Goal: Use online tool/utility: Utilize a website feature to perform a specific function

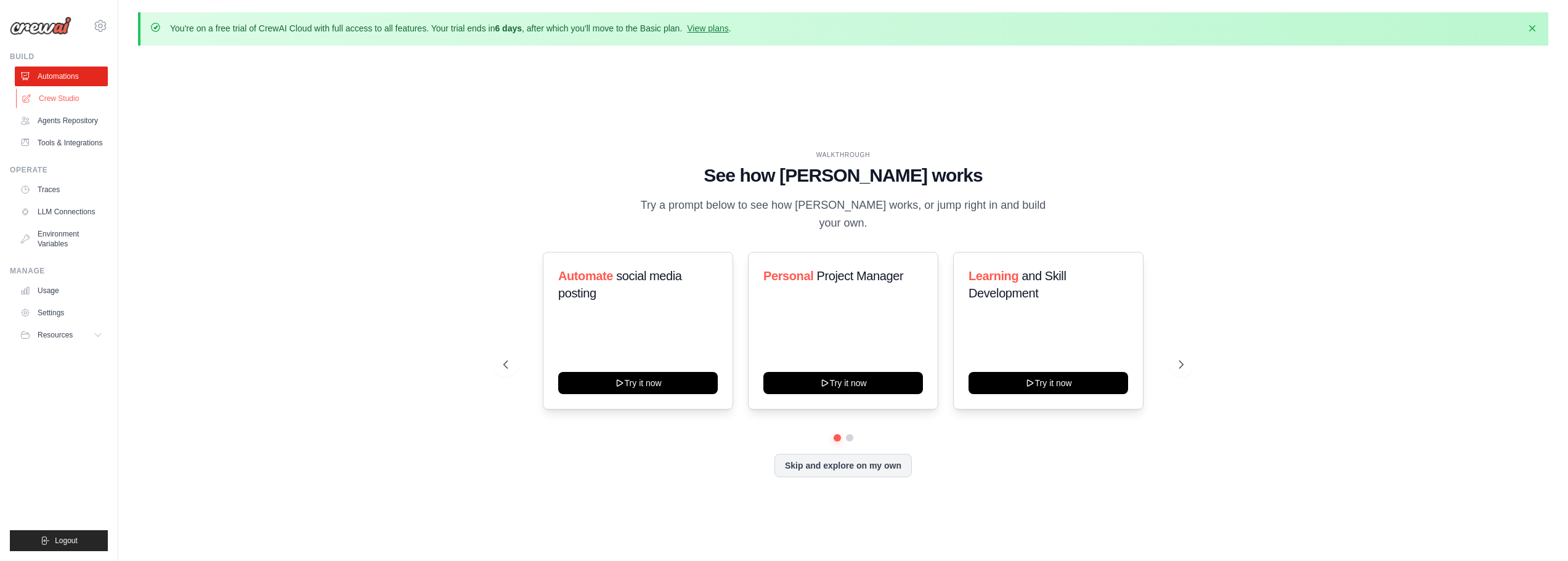
click at [70, 97] on link "Crew Studio" at bounding box center [63, 99] width 93 height 20
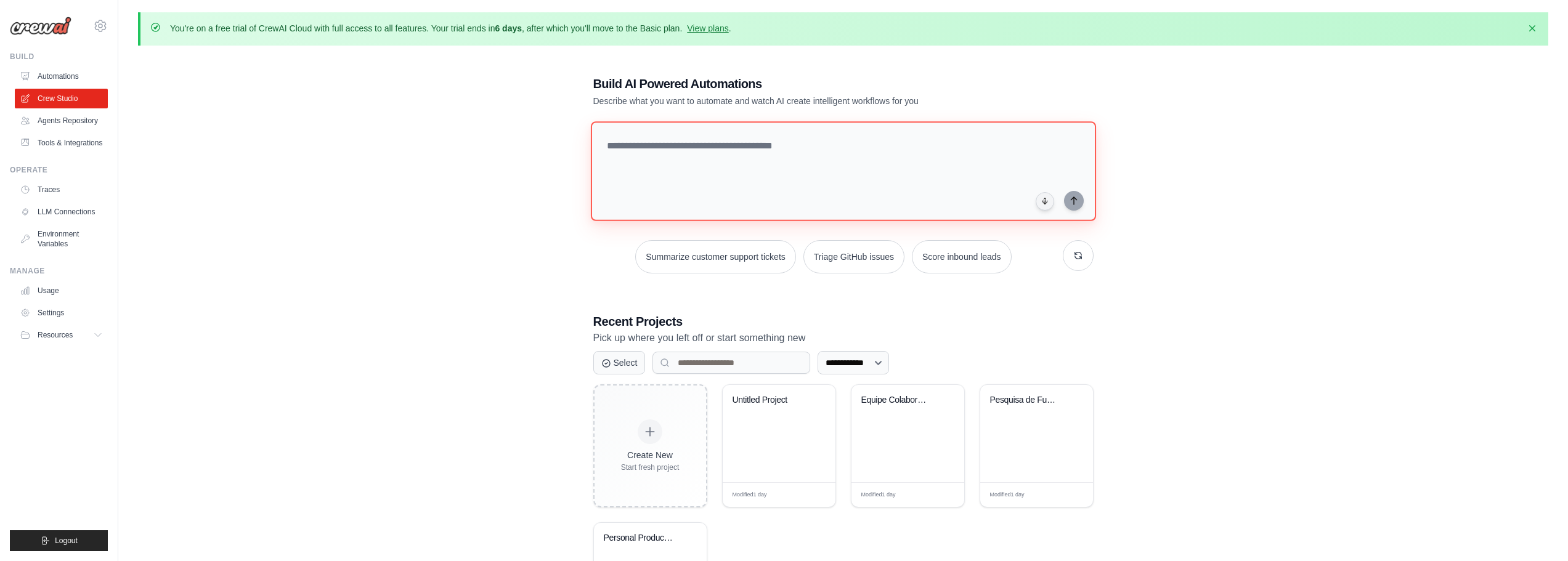
click at [721, 175] on textarea at bounding box center [843, 171] width 506 height 99
paste textarea "**********"
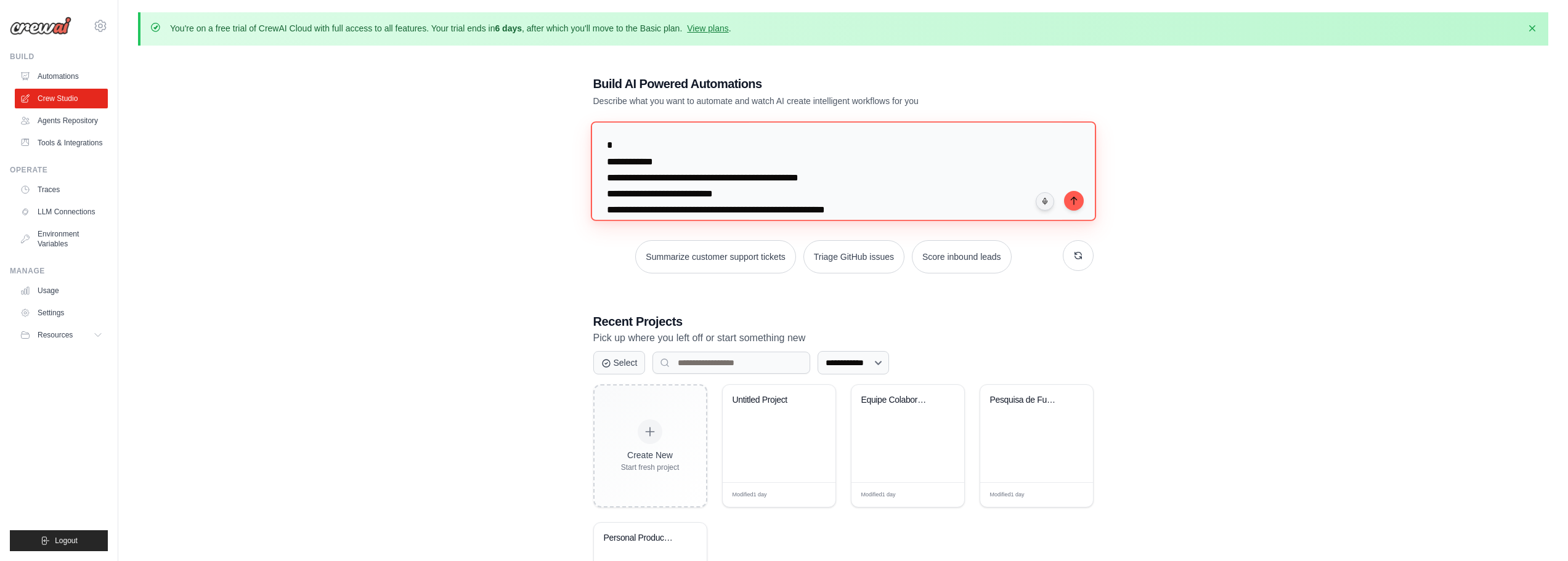
scroll to position [940, 0]
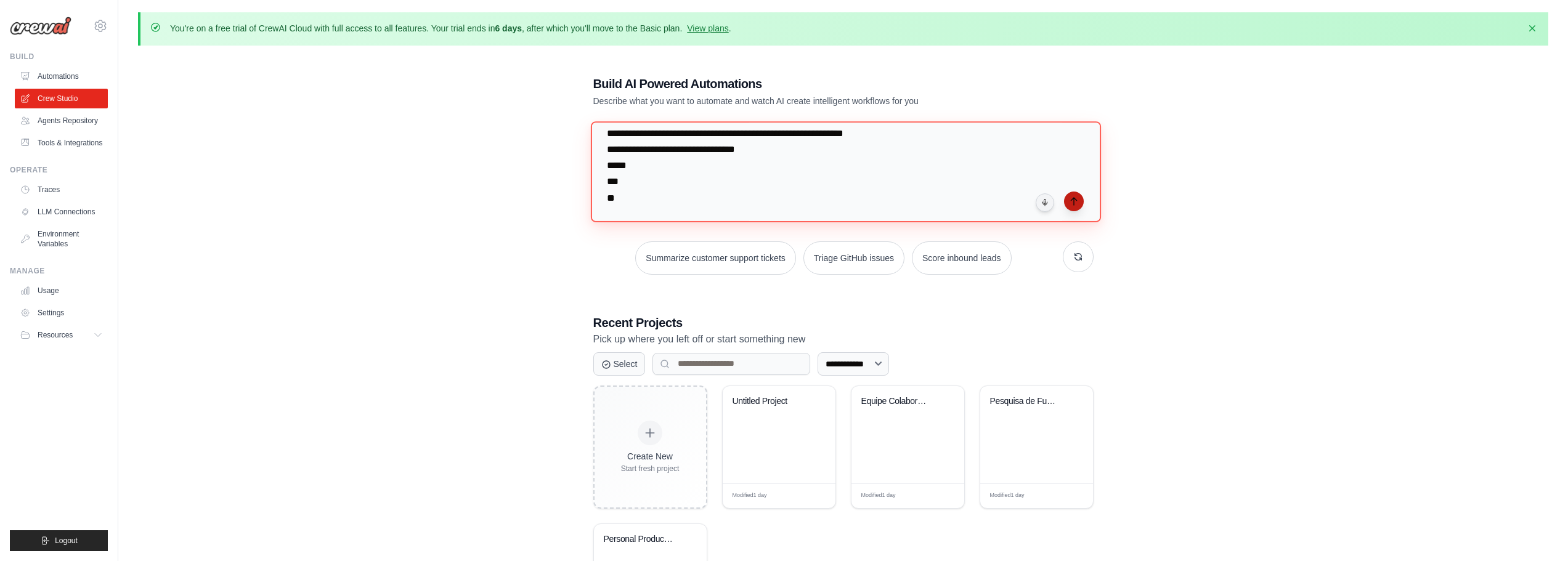
type textarea "**********"
click at [1073, 200] on icon "submit" at bounding box center [1073, 202] width 5 height 7
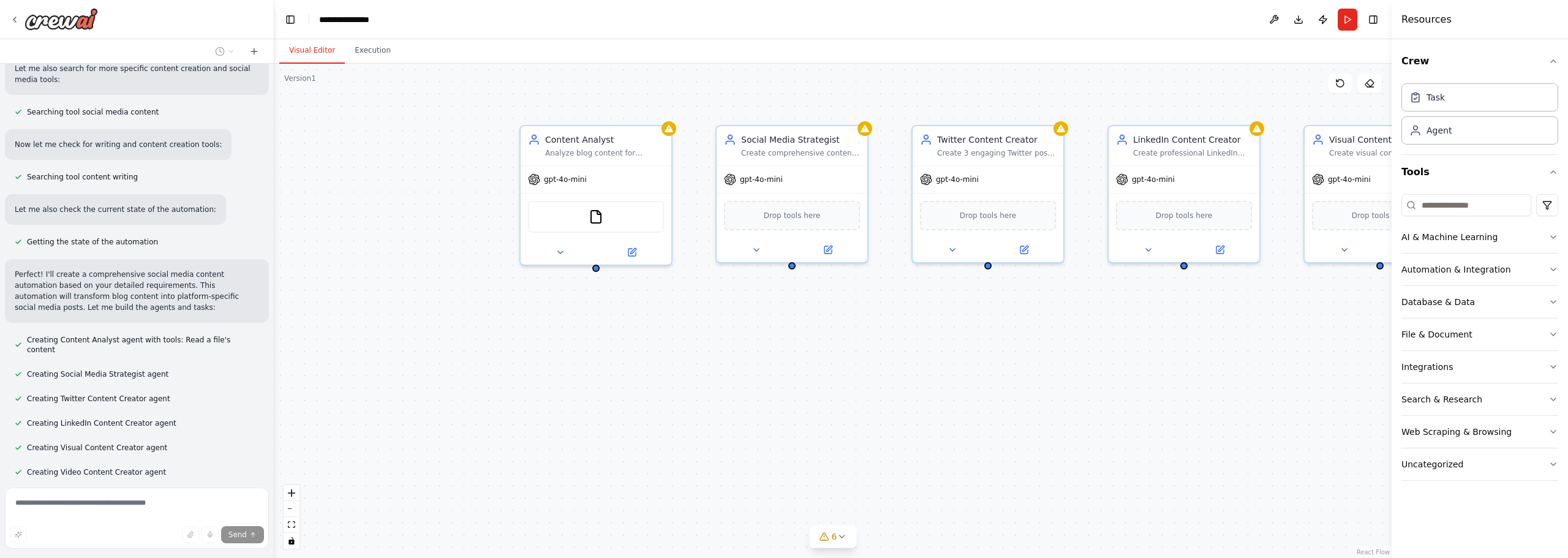
scroll to position [487, 0]
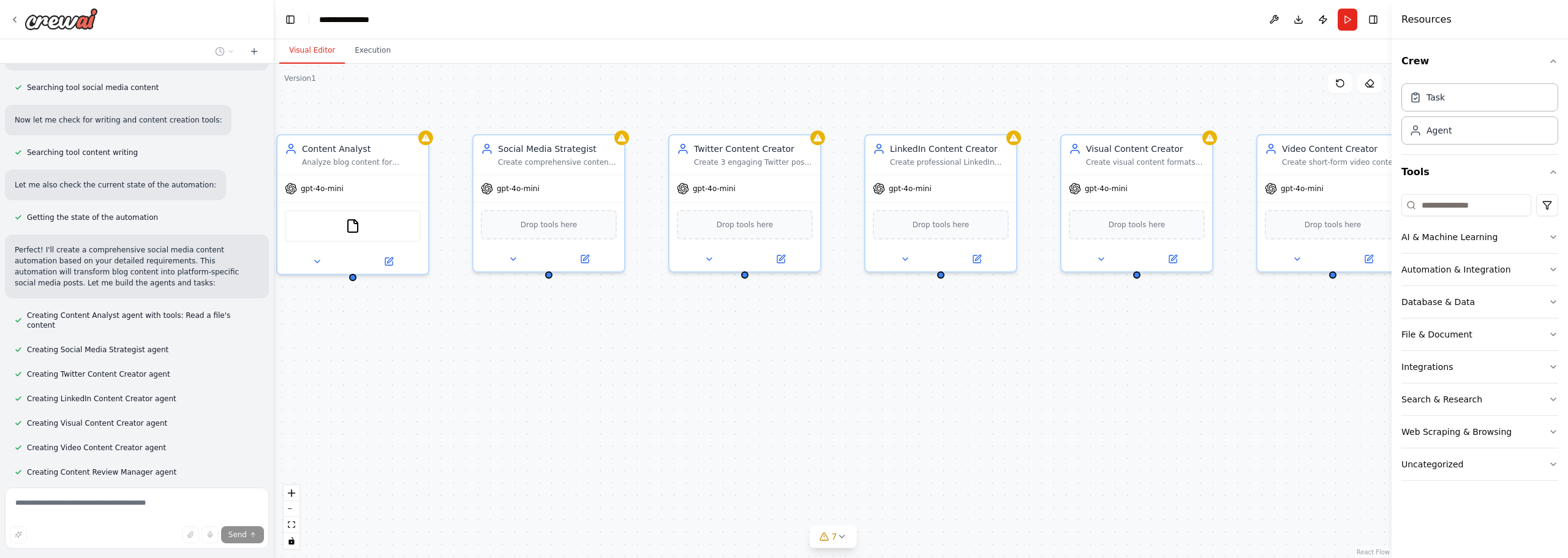
drag, startPoint x: 1194, startPoint y: 393, endPoint x: 951, endPoint y: 403, distance: 243.2
click at [951, 403] on div "Content Analyst Analyze blog content for {BRAND} and extract key information in…" at bounding box center [832, 310] width 1117 height 494
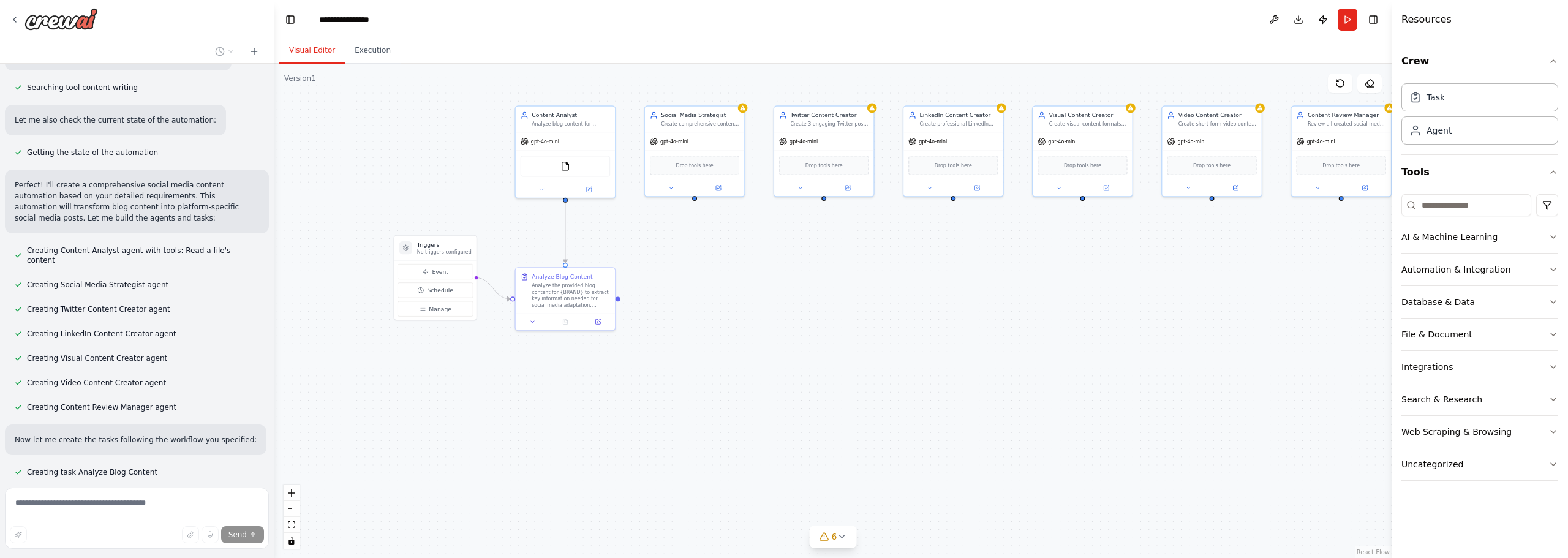
scroll to position [576, 0]
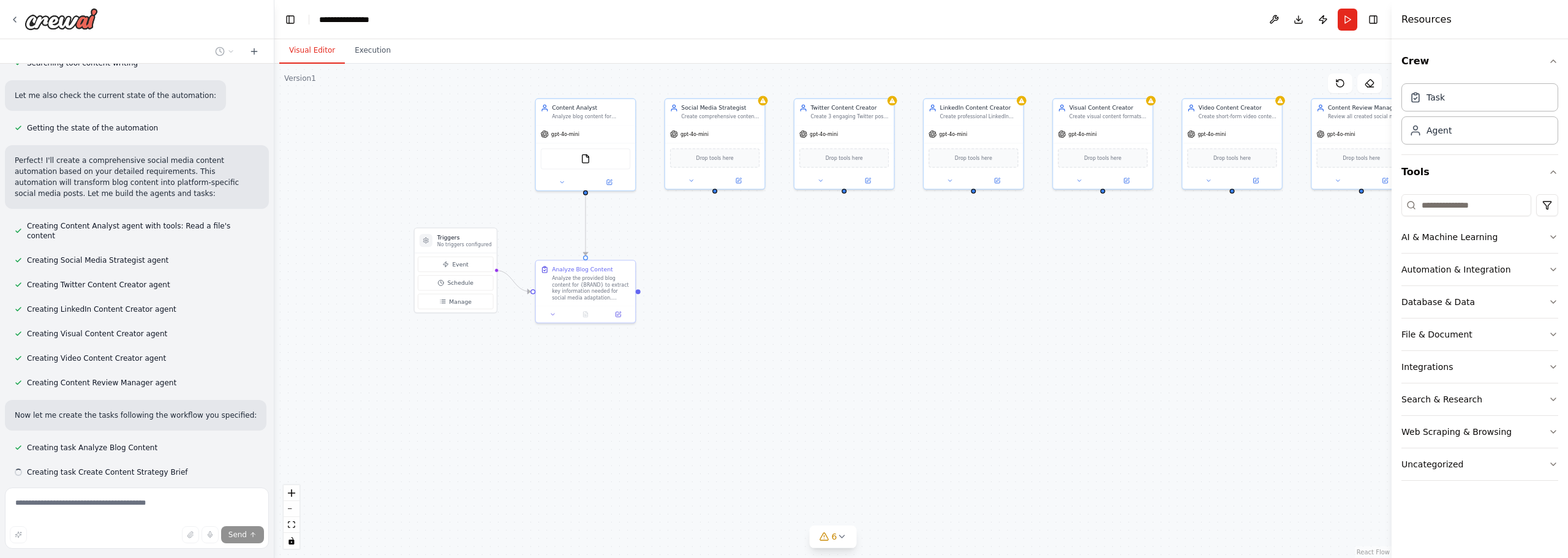
drag, startPoint x: 731, startPoint y: 433, endPoint x: 752, endPoint y: 320, distance: 114.9
click at [752, 320] on div ".deletable-edge-delete-btn { width: 20px; height: 20px; border: 0px solid #ffff…" at bounding box center [832, 310] width 1117 height 494
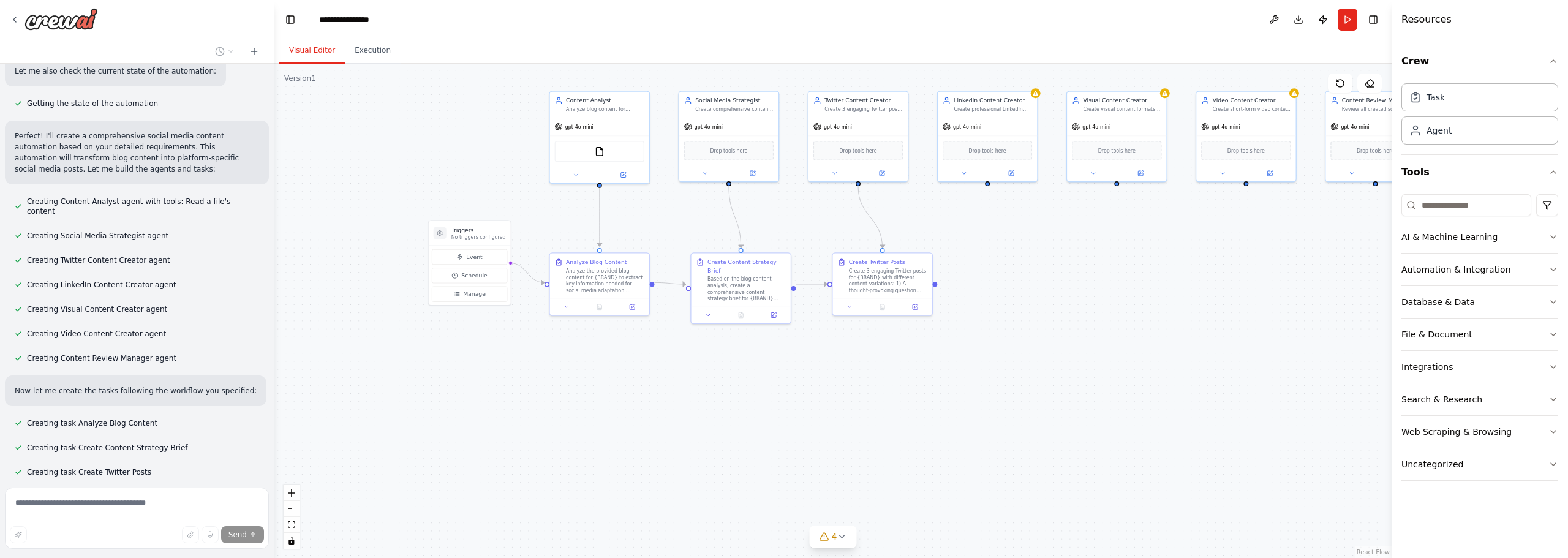
scroll to position [625, 0]
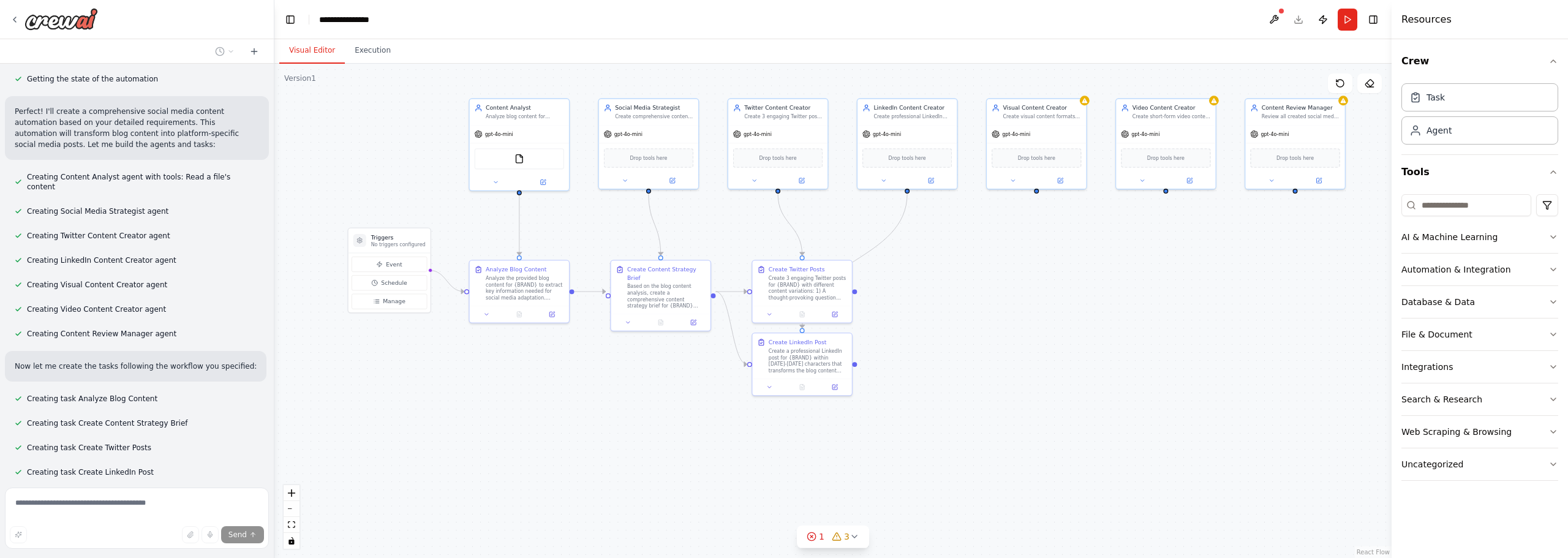
drag, startPoint x: 1117, startPoint y: 295, endPoint x: 1037, endPoint y: 302, distance: 80.3
click at [1037, 302] on div ".deletable-edge-delete-btn { width: 20px; height: 20px; border: 0px solid #ffff…" at bounding box center [832, 310] width 1117 height 494
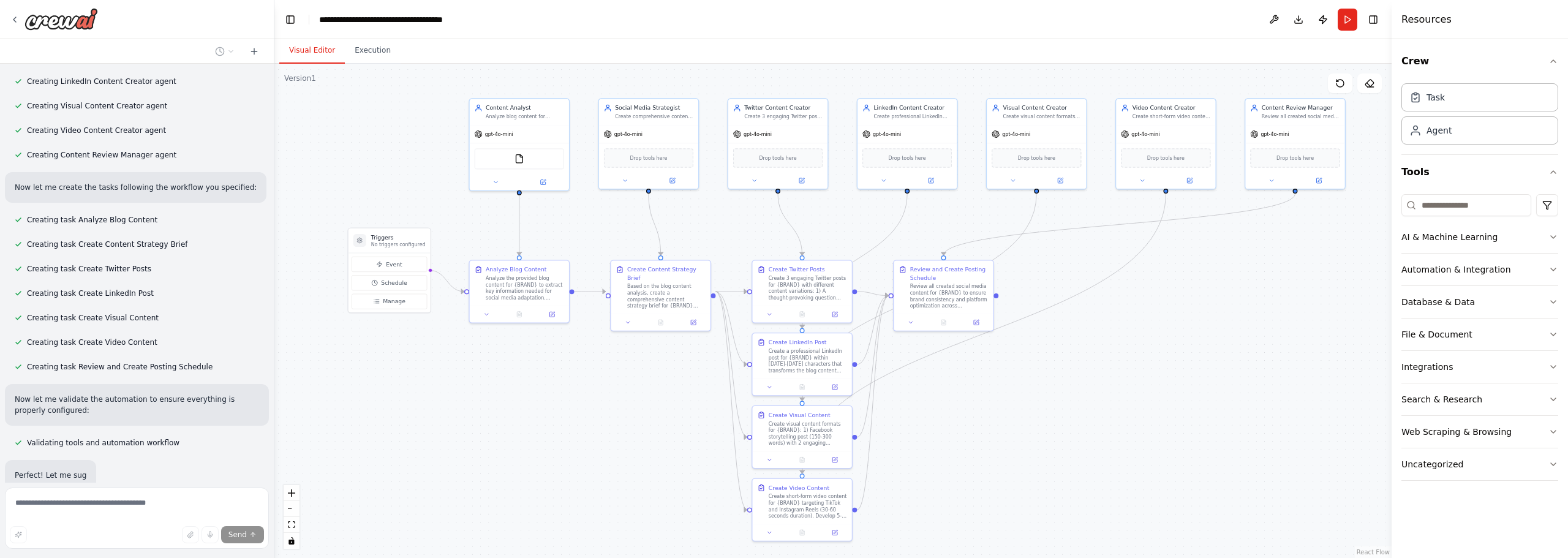
scroll to position [839, 0]
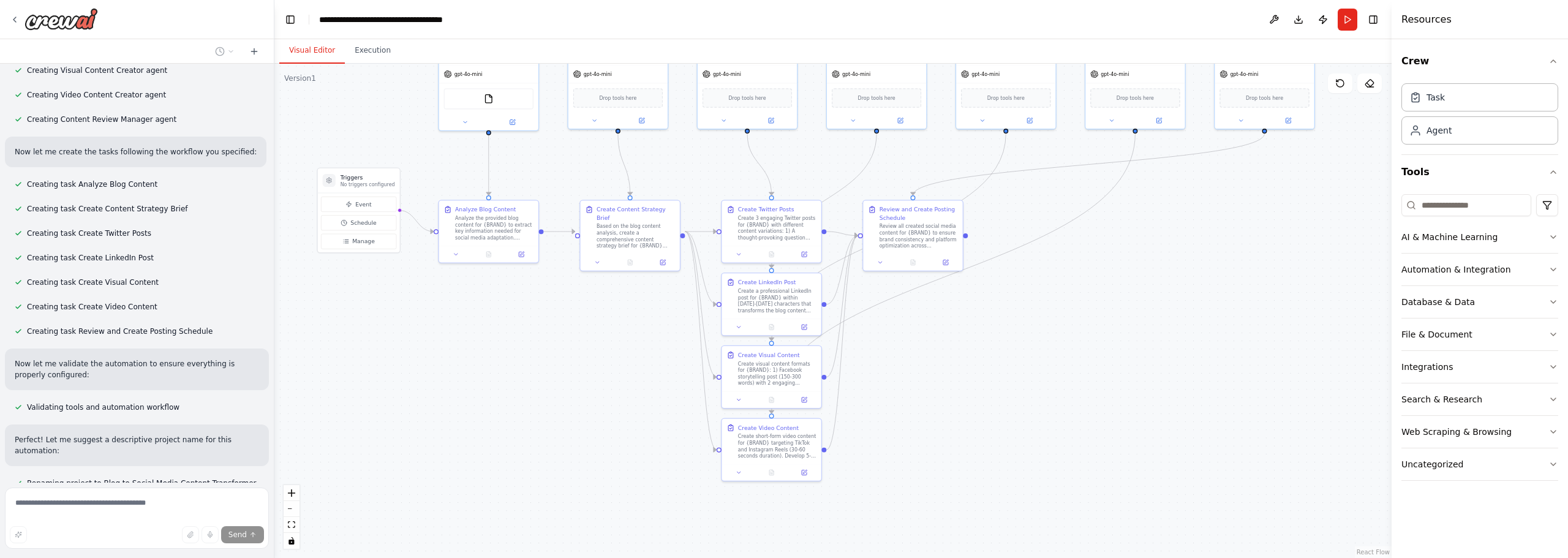
drag, startPoint x: 1129, startPoint y: 393, endPoint x: 1098, endPoint y: 352, distance: 51.4
click at [1100, 351] on div ".deletable-edge-delete-btn { width: 20px; height: 20px; border: 0px solid #ffff…" at bounding box center [832, 310] width 1117 height 494
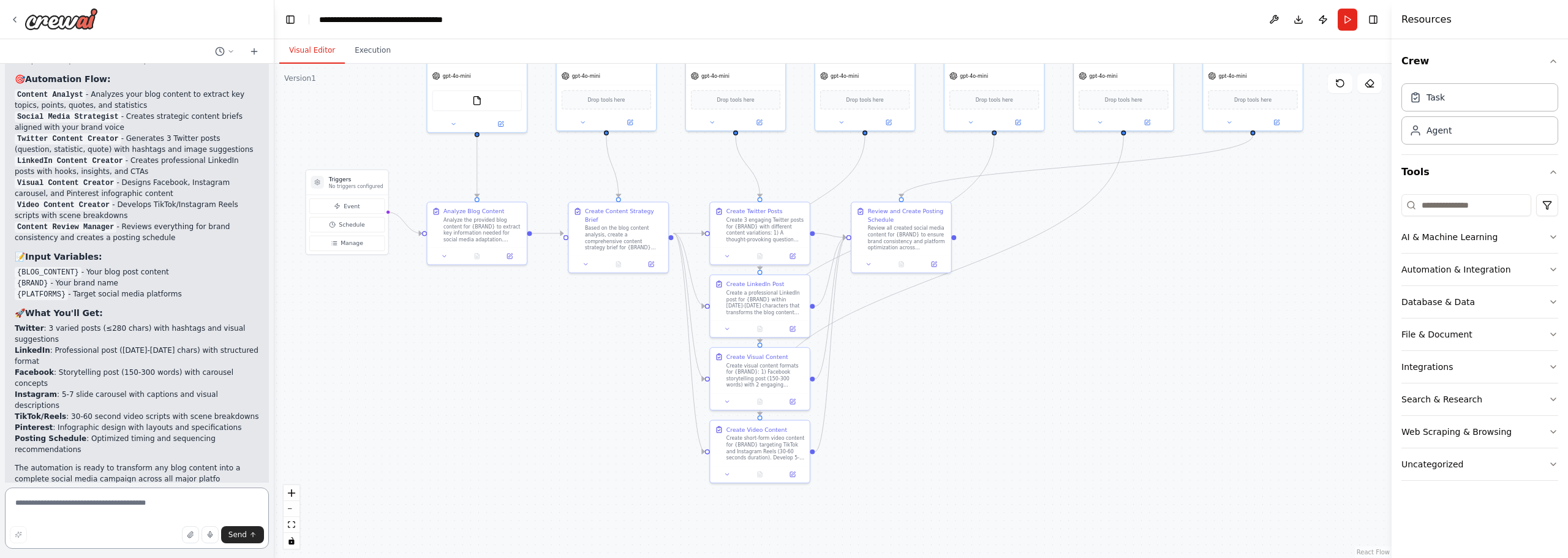
scroll to position [1339, 0]
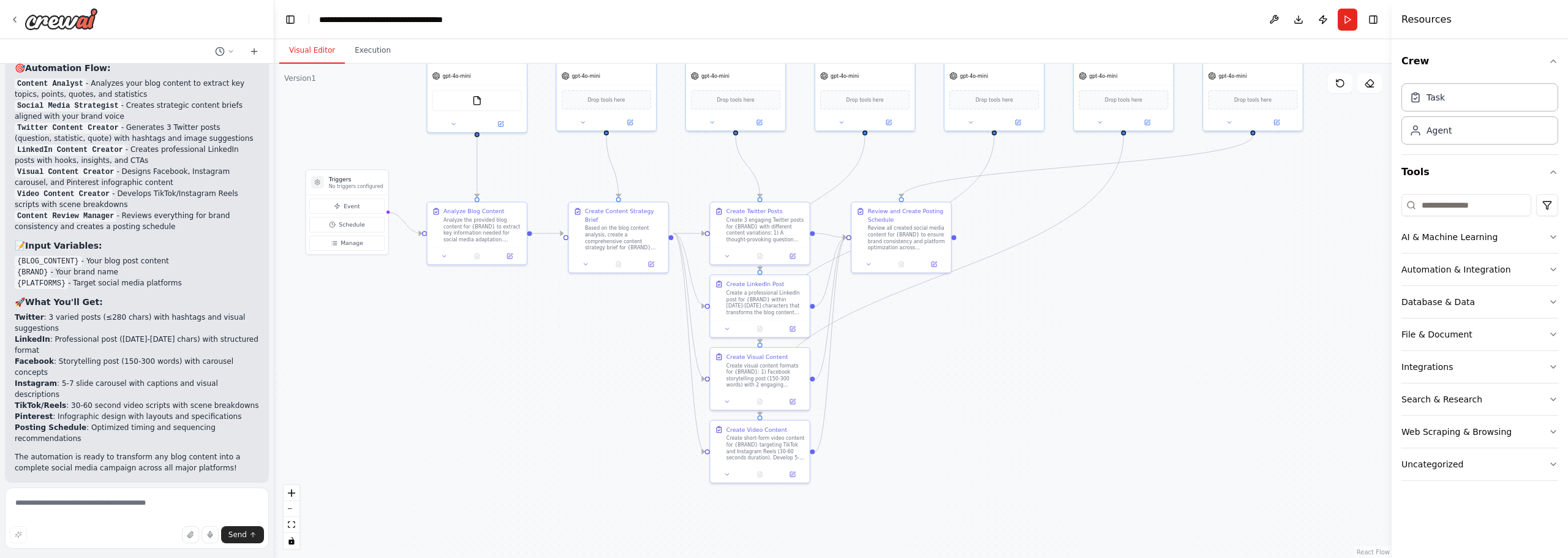
click at [177, 553] on button "Run Automation" at bounding box center [136, 563] width 244 height 20
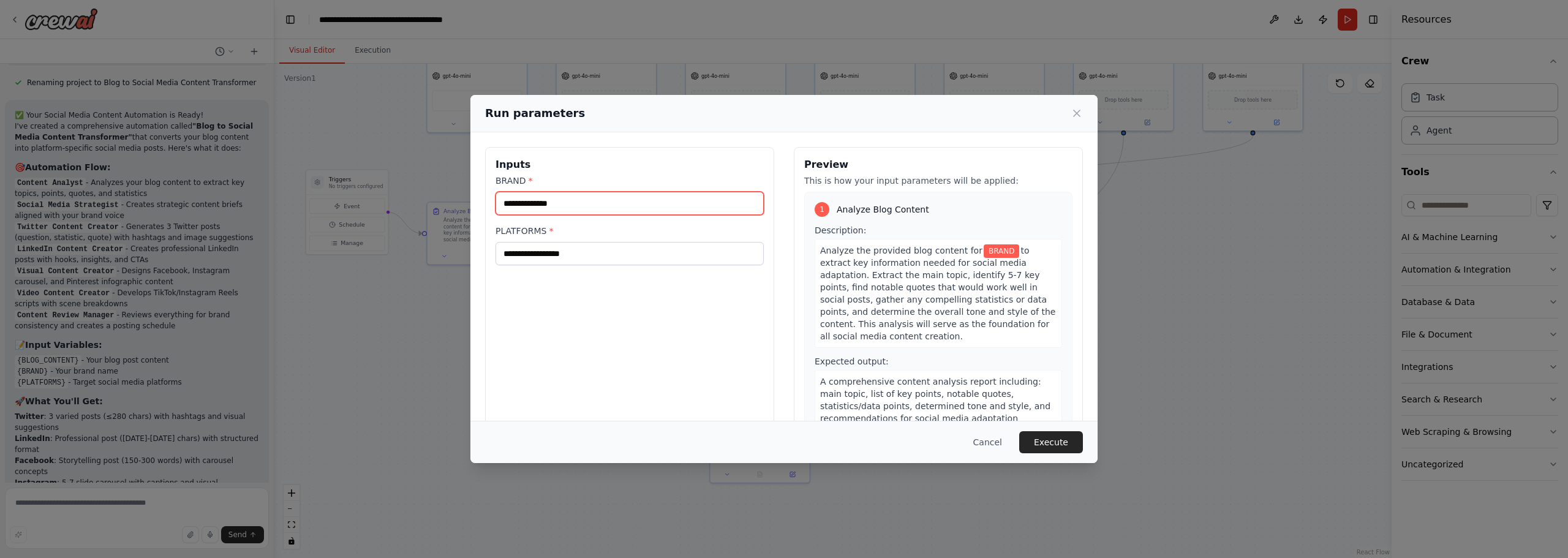
click at [576, 205] on input "BRAND *" at bounding box center [630, 203] width 269 height 24
type input "********"
click at [583, 255] on input "PLATFORMS *" at bounding box center [630, 254] width 269 height 24
type input "**********"
click at [1062, 444] on button "Execute" at bounding box center [1051, 442] width 64 height 22
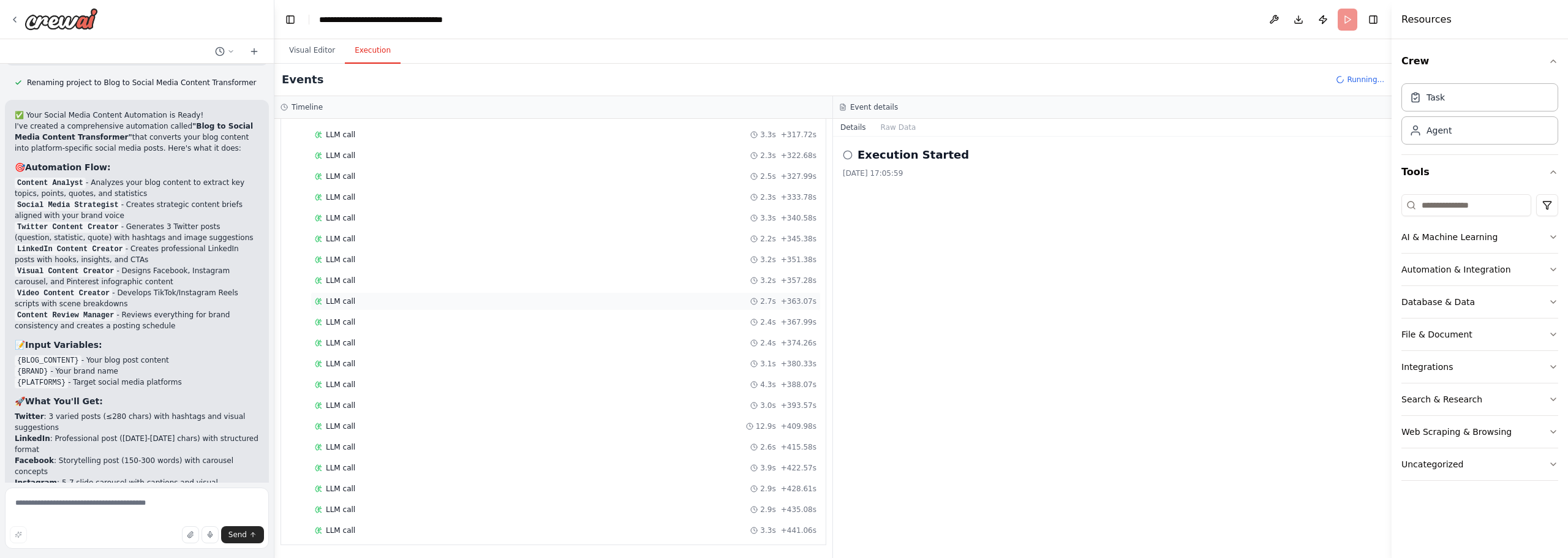
scroll to position [1046, 0]
click at [300, 57] on button "Visual Editor" at bounding box center [312, 51] width 65 height 25
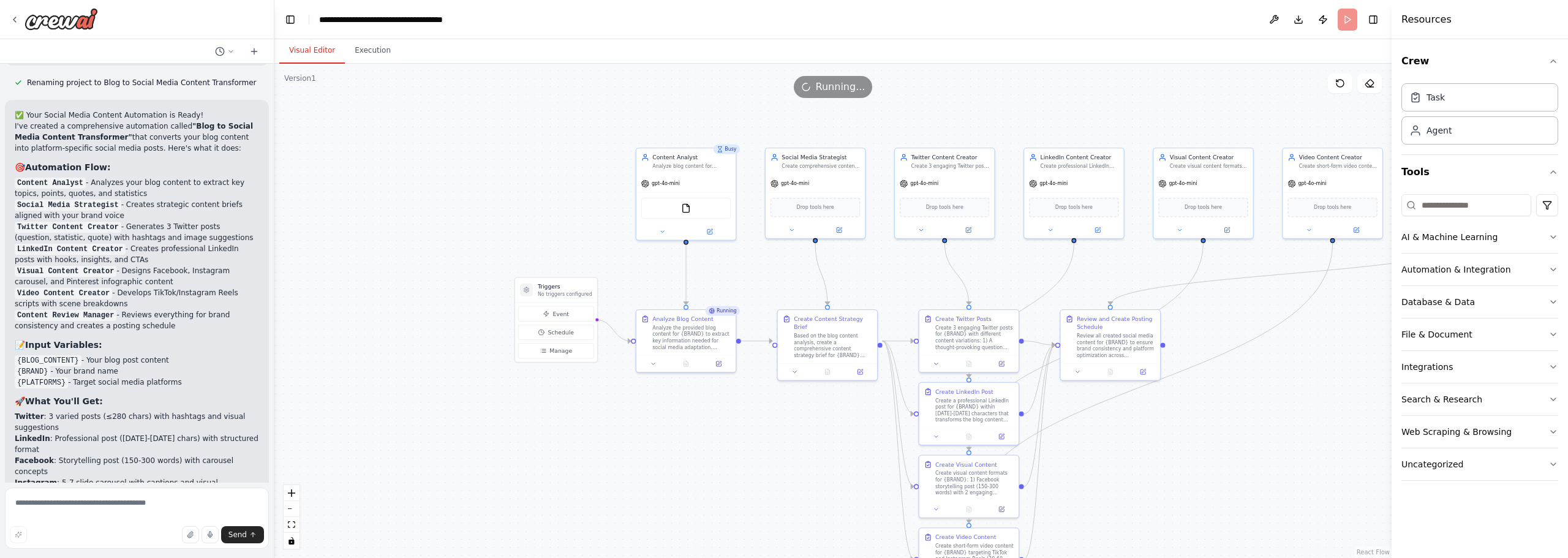
drag, startPoint x: 421, startPoint y: 308, endPoint x: 636, endPoint y: 376, distance: 225.5
click at [639, 398] on div ".deletable-edge-delete-btn { width: 20px; height: 20px; border: 0px solid #ffff…" at bounding box center [832, 310] width 1117 height 494
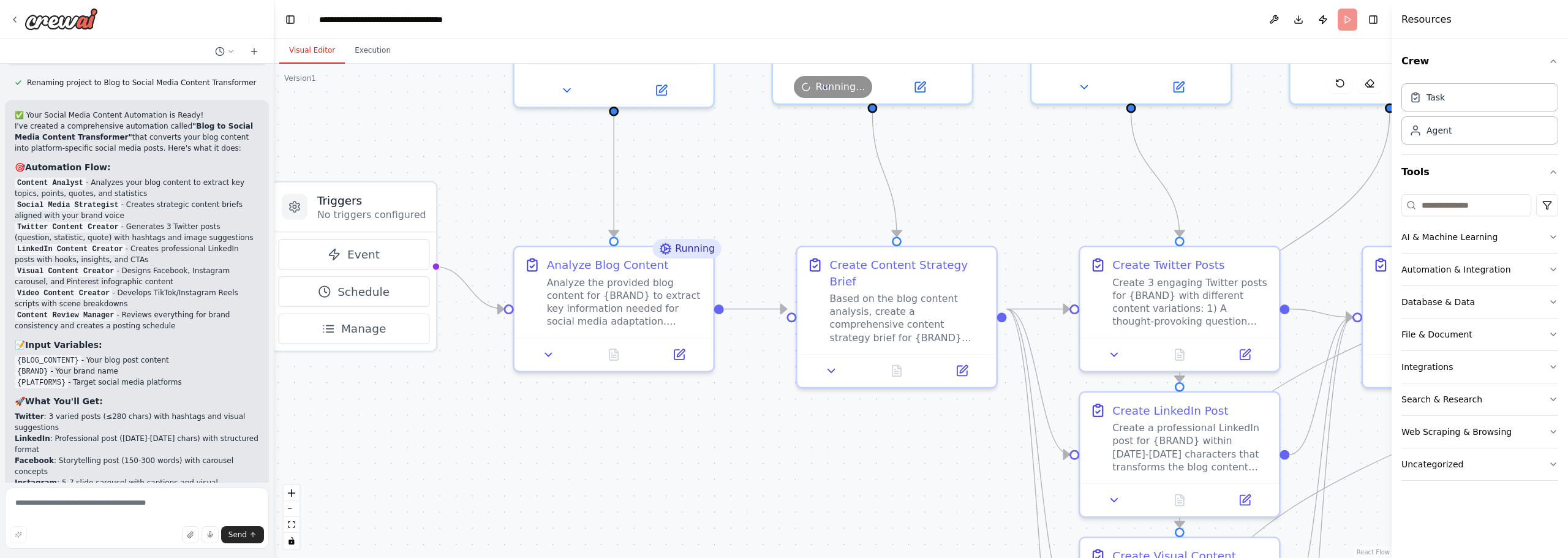
drag, startPoint x: 872, startPoint y: 476, endPoint x: 736, endPoint y: 452, distance: 138.1
click at [736, 452] on div ".deletable-edge-delete-btn { width: 20px; height: 20px; border: 0px solid #ffff…" at bounding box center [832, 310] width 1117 height 494
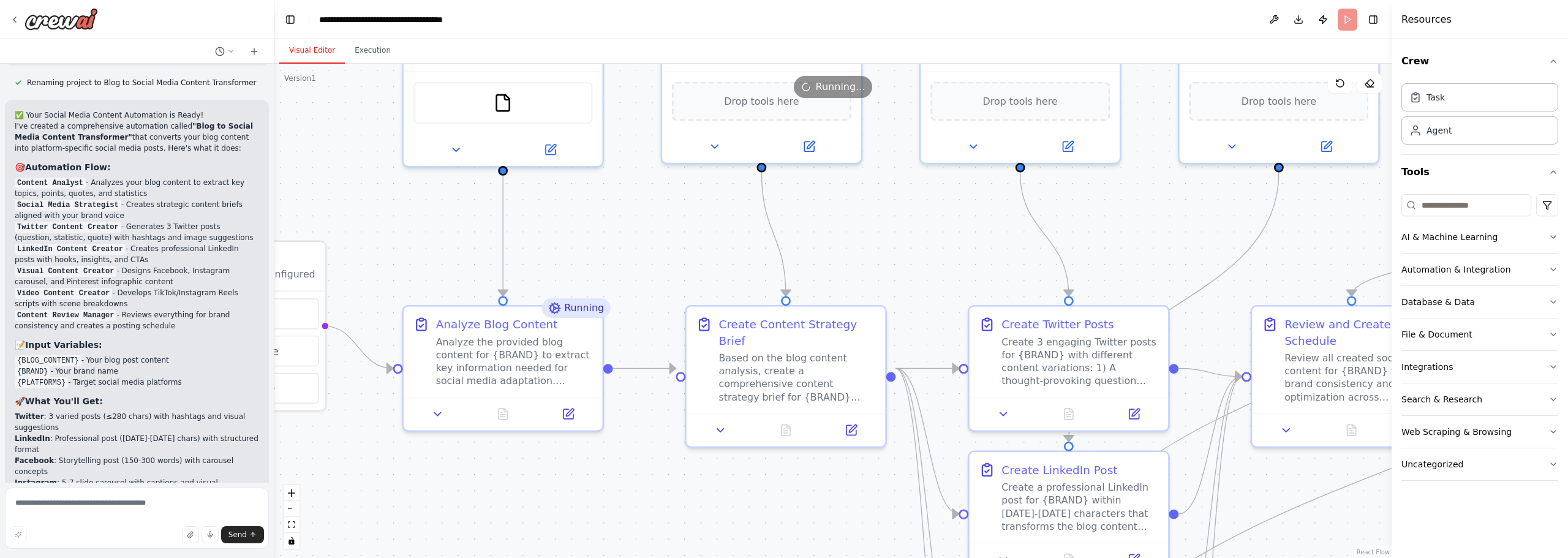
drag, startPoint x: 887, startPoint y: 435, endPoint x: 761, endPoint y: 489, distance: 137.1
click at [766, 511] on div ".deletable-edge-delete-btn { width: 20px; height: 20px; border: 0px solid #ffff…" at bounding box center [832, 310] width 1117 height 494
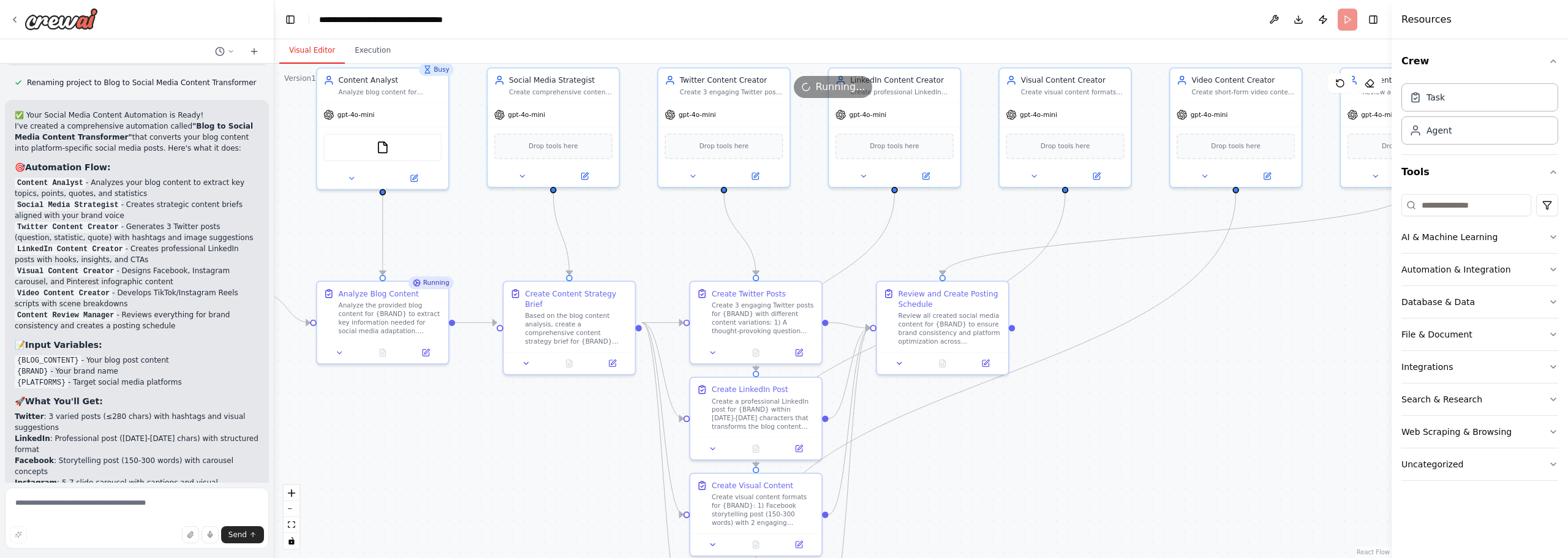
drag, startPoint x: 932, startPoint y: 230, endPoint x: 682, endPoint y: 231, distance: 250.0
click at [682, 231] on div ".deletable-edge-delete-btn { width: 20px; height: 20px; border: 0px solid #ffff…" at bounding box center [832, 310] width 1117 height 494
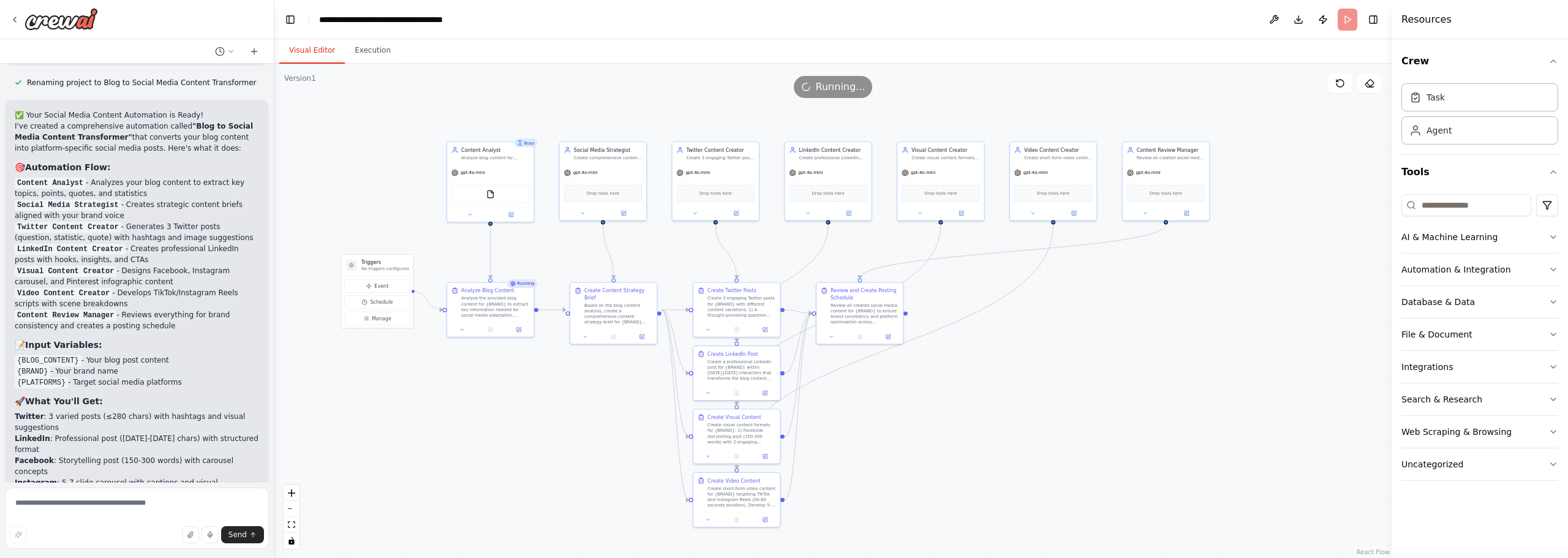
drag, startPoint x: 1096, startPoint y: 403, endPoint x: 983, endPoint y: 407, distance: 113.1
click at [983, 407] on div ".deletable-edge-delete-btn { width: 20px; height: 20px; border: 0px solid #ffff…" at bounding box center [832, 310] width 1117 height 494
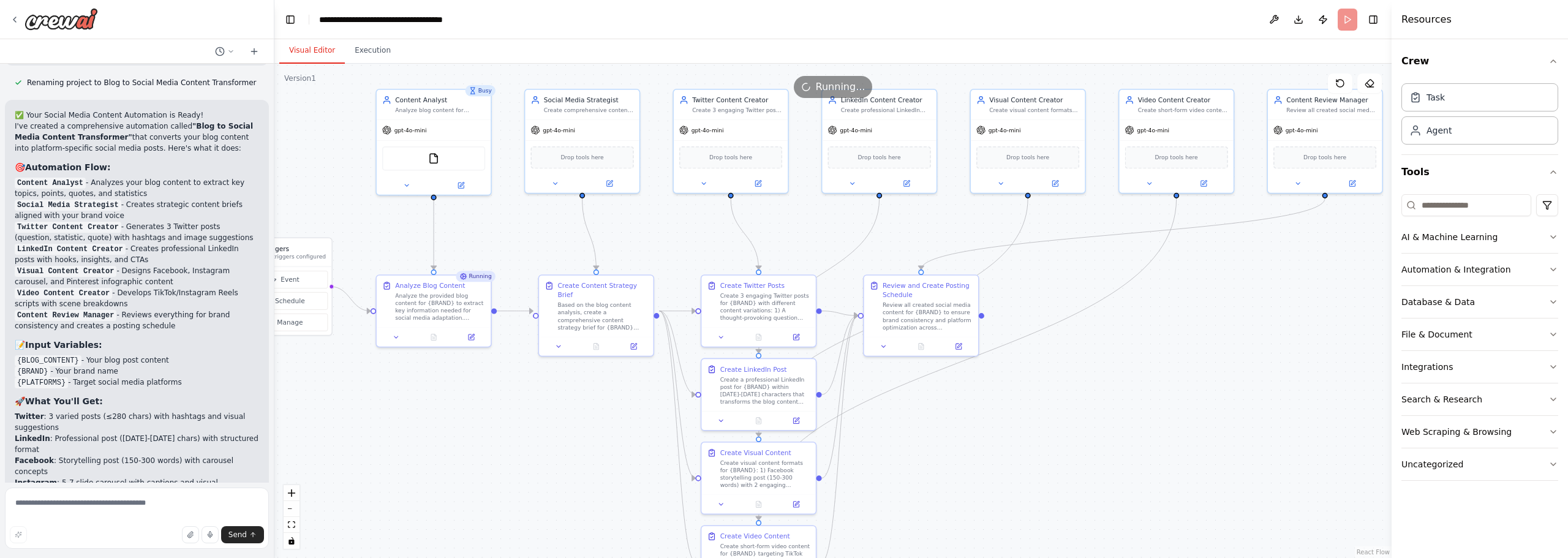
drag, startPoint x: 1054, startPoint y: 406, endPoint x: 1089, endPoint y: 413, distance: 35.7
click at [1089, 413] on div ".deletable-edge-delete-btn { width: 20px; height: 20px; border: 0px solid #ffff…" at bounding box center [832, 310] width 1117 height 494
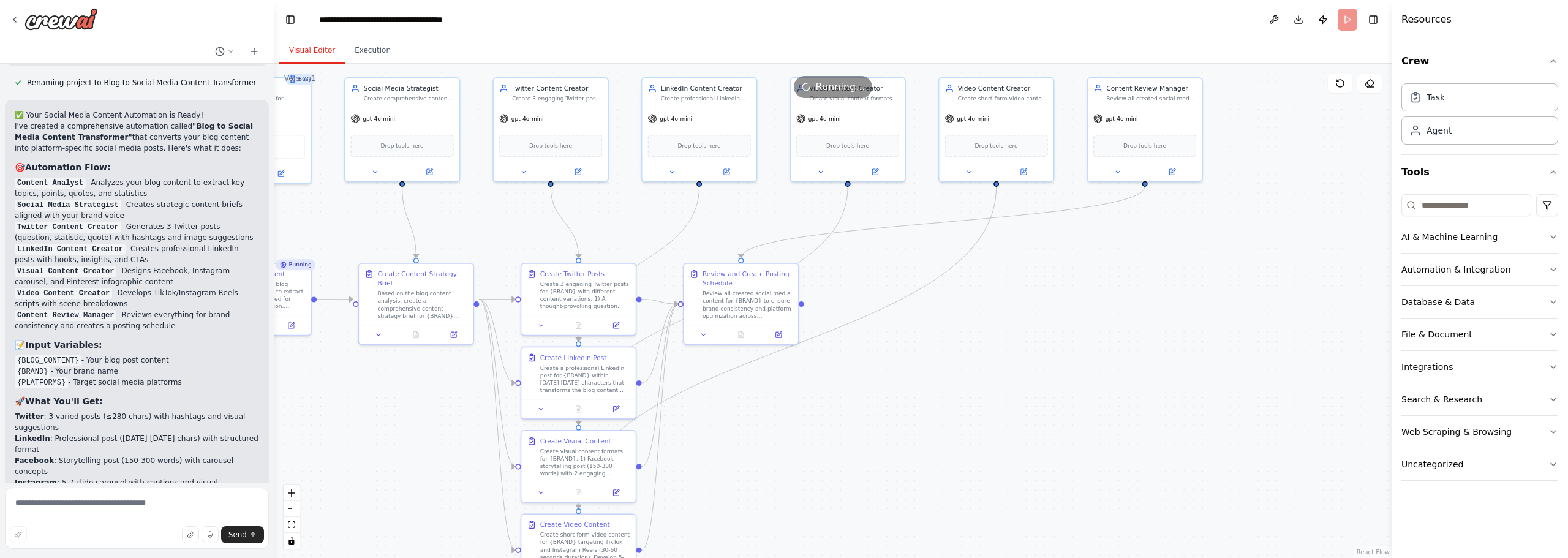
drag, startPoint x: 1026, startPoint y: 457, endPoint x: 847, endPoint y: 445, distance: 179.4
click at [847, 445] on div ".deletable-edge-delete-btn { width: 20px; height: 20px; border: 0px solid #ffff…" at bounding box center [832, 310] width 1117 height 494
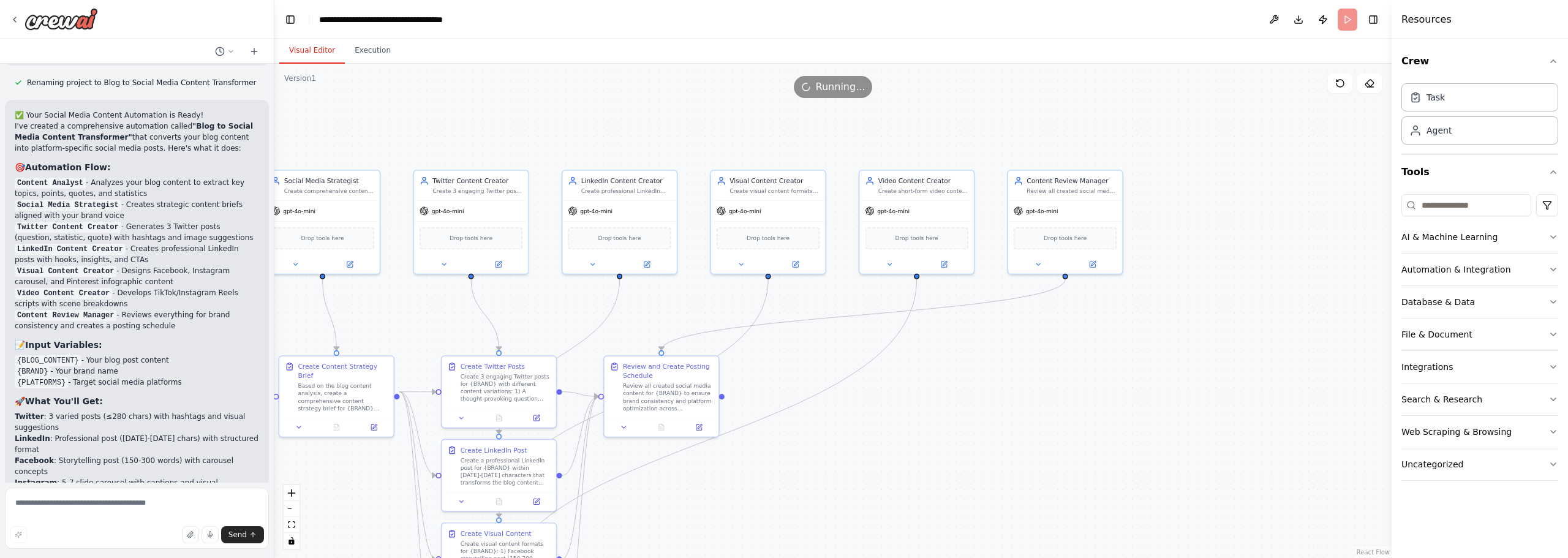
drag, startPoint x: 1038, startPoint y: 308, endPoint x: 958, endPoint y: 400, distance: 121.9
click at [958, 400] on div ".deletable-edge-delete-btn { width: 20px; height: 20px; border: 0px solid #ffff…" at bounding box center [832, 310] width 1117 height 494
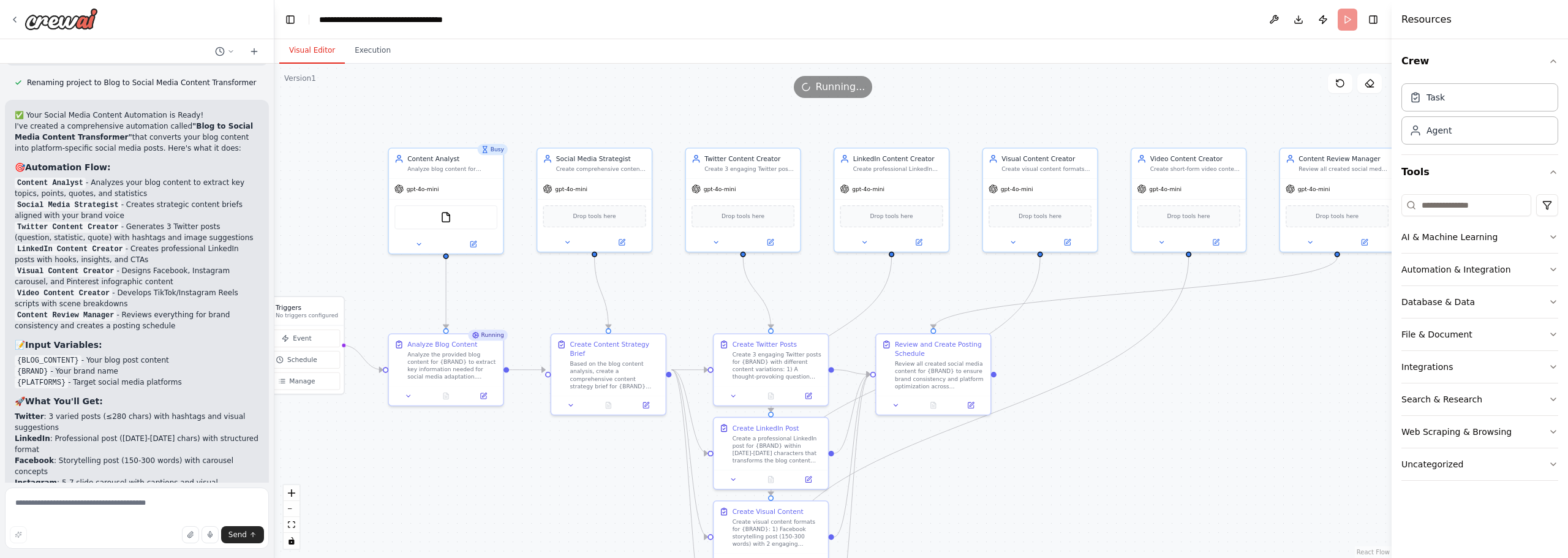
drag, startPoint x: 547, startPoint y: 104, endPoint x: 819, endPoint y: 82, distance: 272.9
click at [819, 82] on div "Version 1 Show Tools Hide Agents .deletable-edge-delete-btn { width: 20px; heig…" at bounding box center [832, 310] width 1117 height 494
click at [381, 56] on button "Execution" at bounding box center [372, 51] width 55 height 25
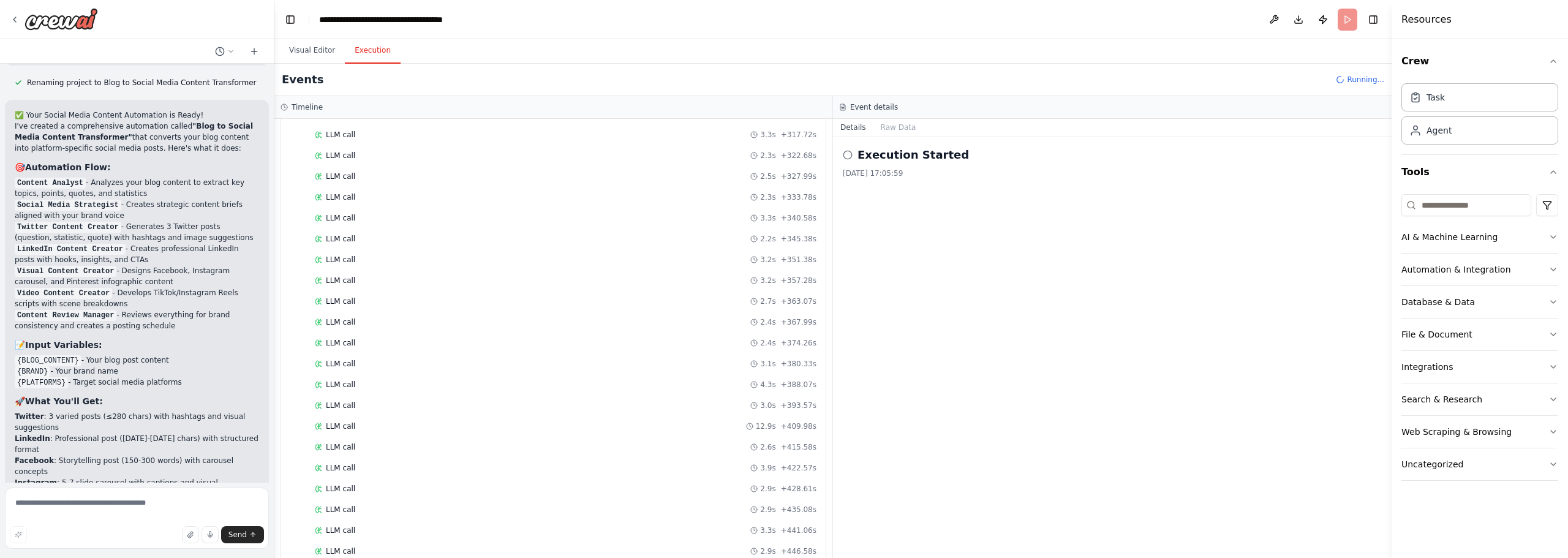
scroll to position [1705, 0]
click at [386, 529] on div "LLM call 3.0s + 509.84s" at bounding box center [565, 530] width 502 height 10
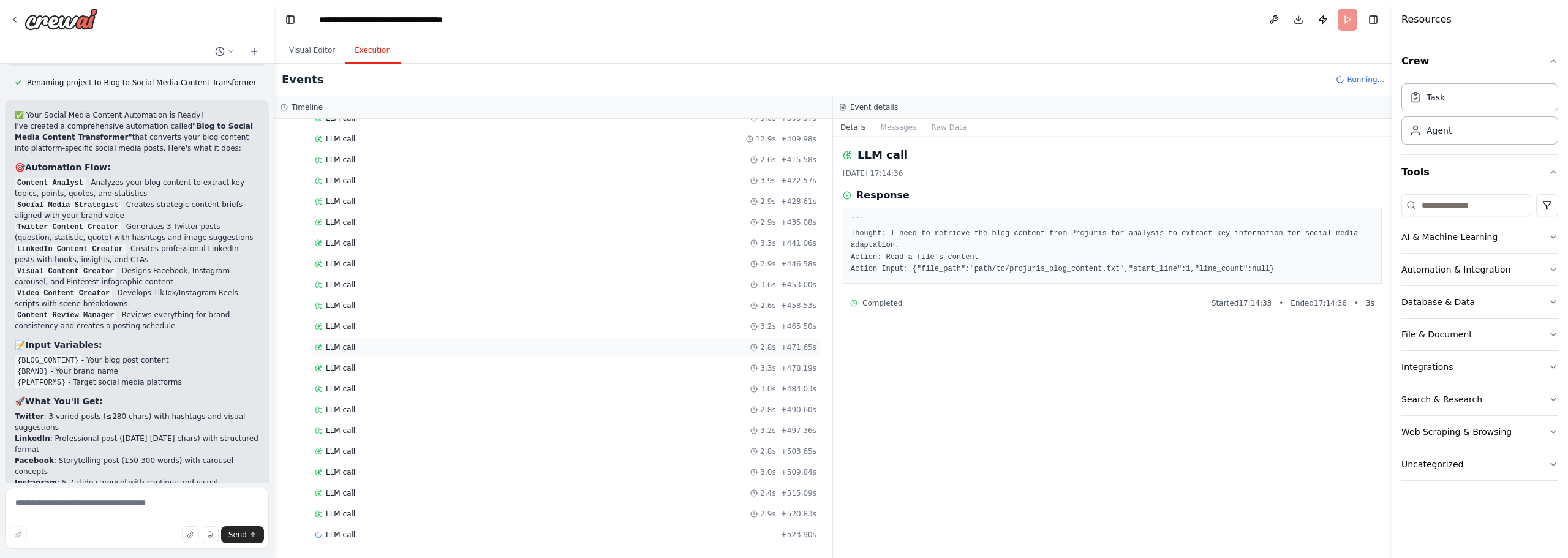
scroll to position [1767, 0]
click at [466, 525] on div "LLM call + 523.90s" at bounding box center [565, 530] width 502 height 10
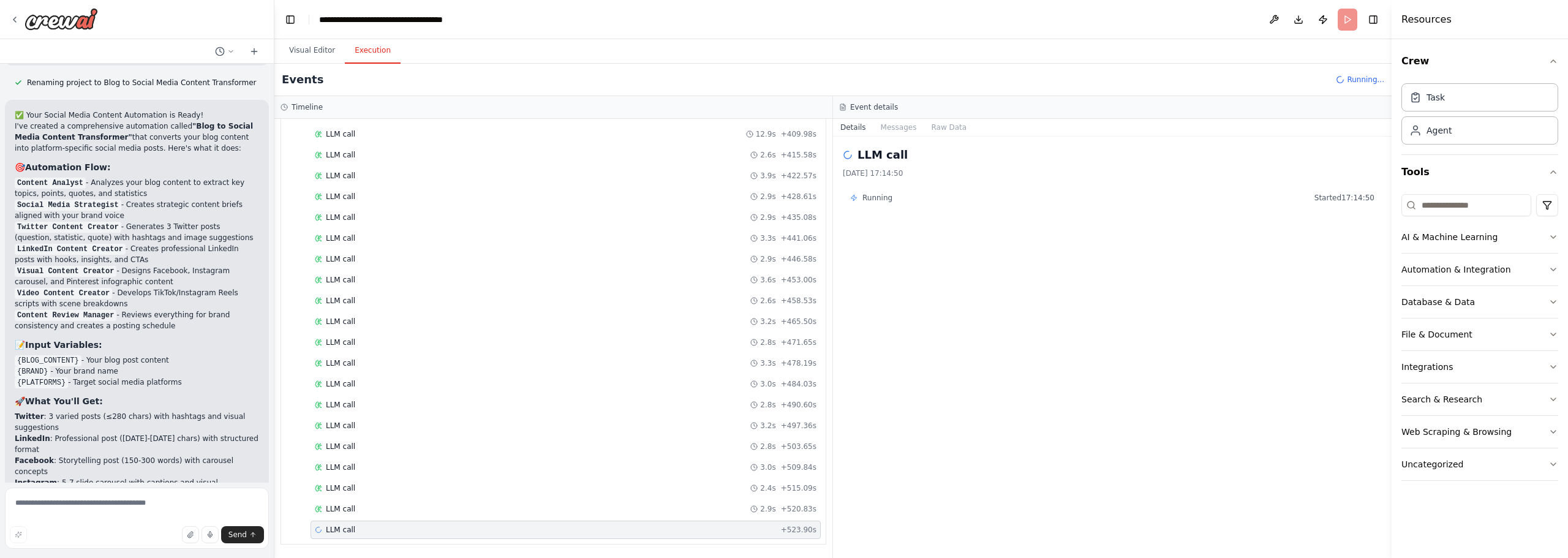
click at [406, 349] on div "LLM call 2.8s + 471.65s" at bounding box center [565, 342] width 510 height 18
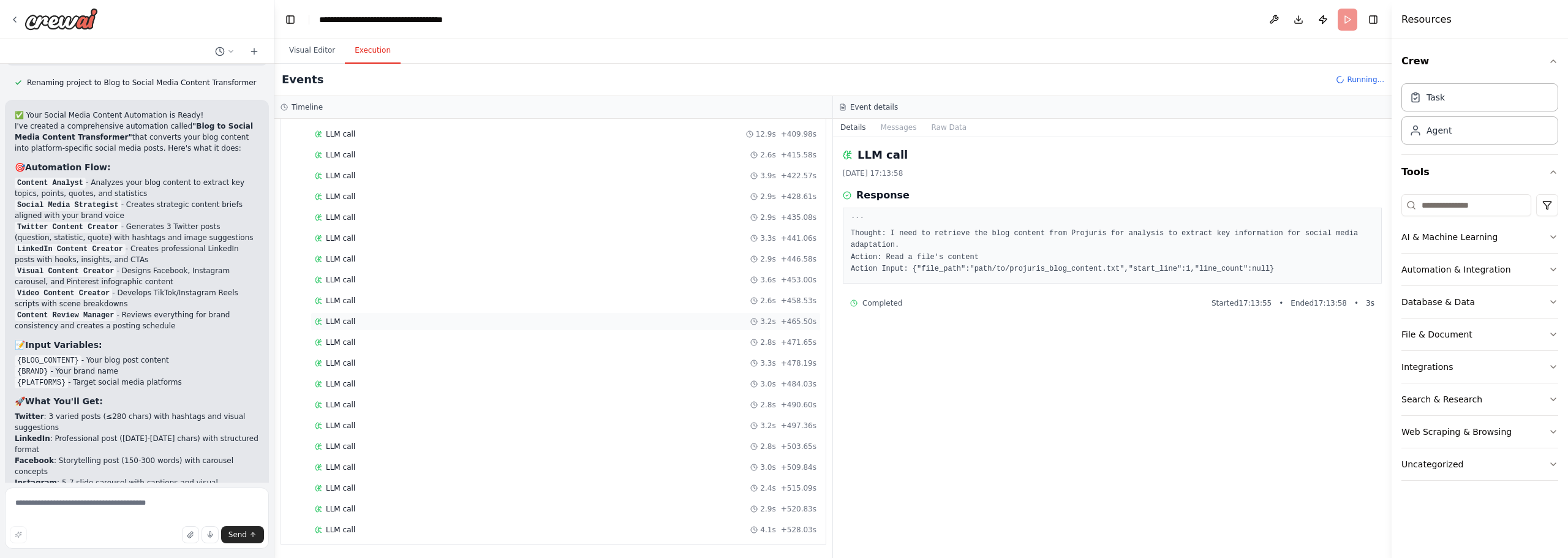
click at [397, 316] on div "LLM call 3.2s + 465.50s" at bounding box center [565, 321] width 510 height 18
click at [391, 265] on div "LLM call 2.9s + 446.58s" at bounding box center [565, 259] width 510 height 18
click at [368, 195] on div "LLM call 2.9s + 428.61s" at bounding box center [565, 196] width 502 height 10
click at [342, 211] on span "LLM call" at bounding box center [340, 214] width 29 height 10
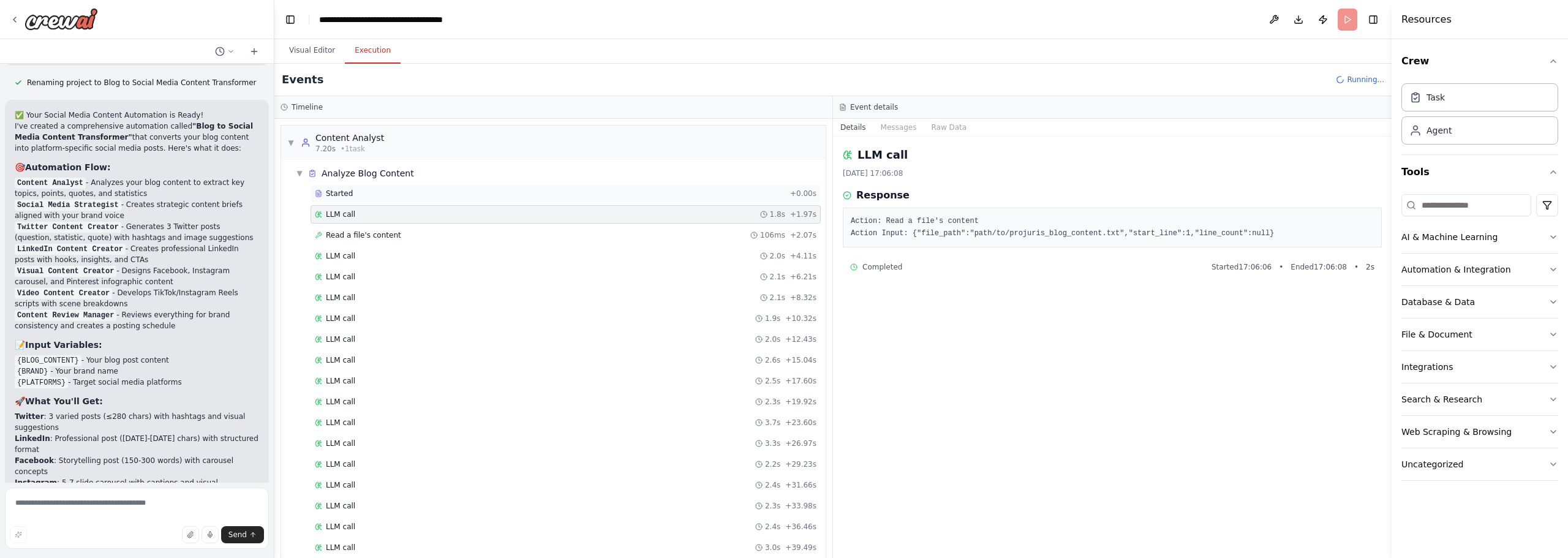
click at [344, 194] on span "Started" at bounding box center [339, 193] width 27 height 10
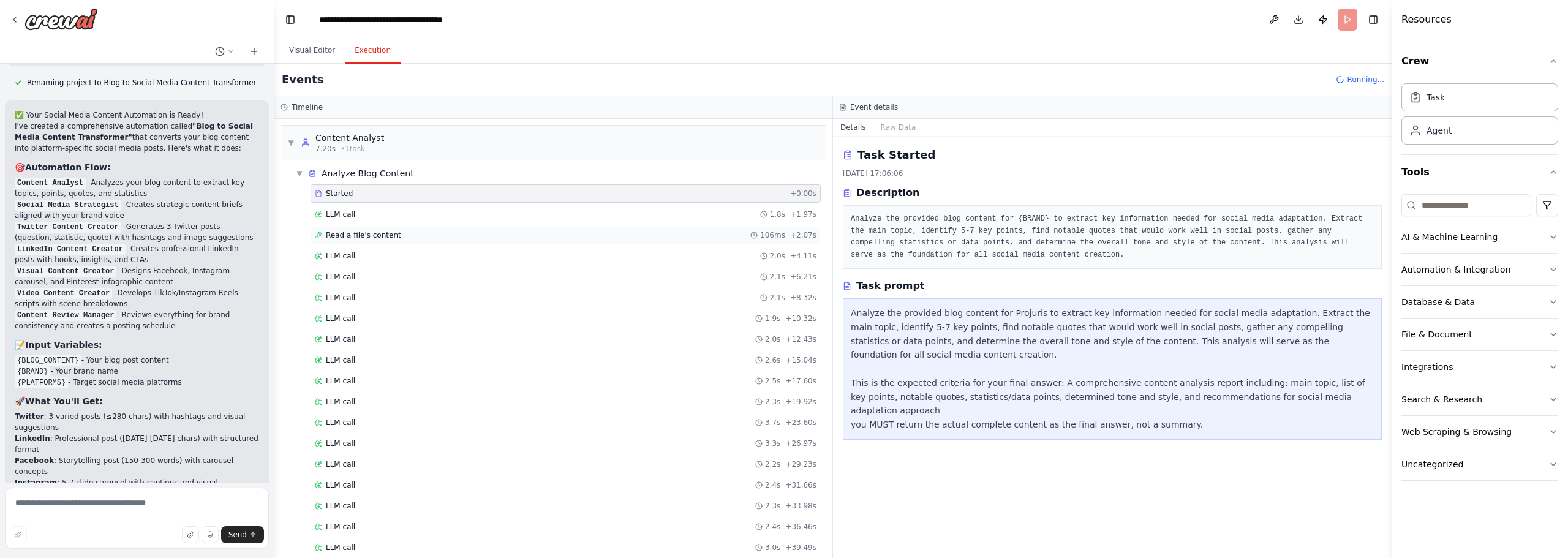
click at [387, 236] on span "Read a file's content" at bounding box center [363, 235] width 75 height 10
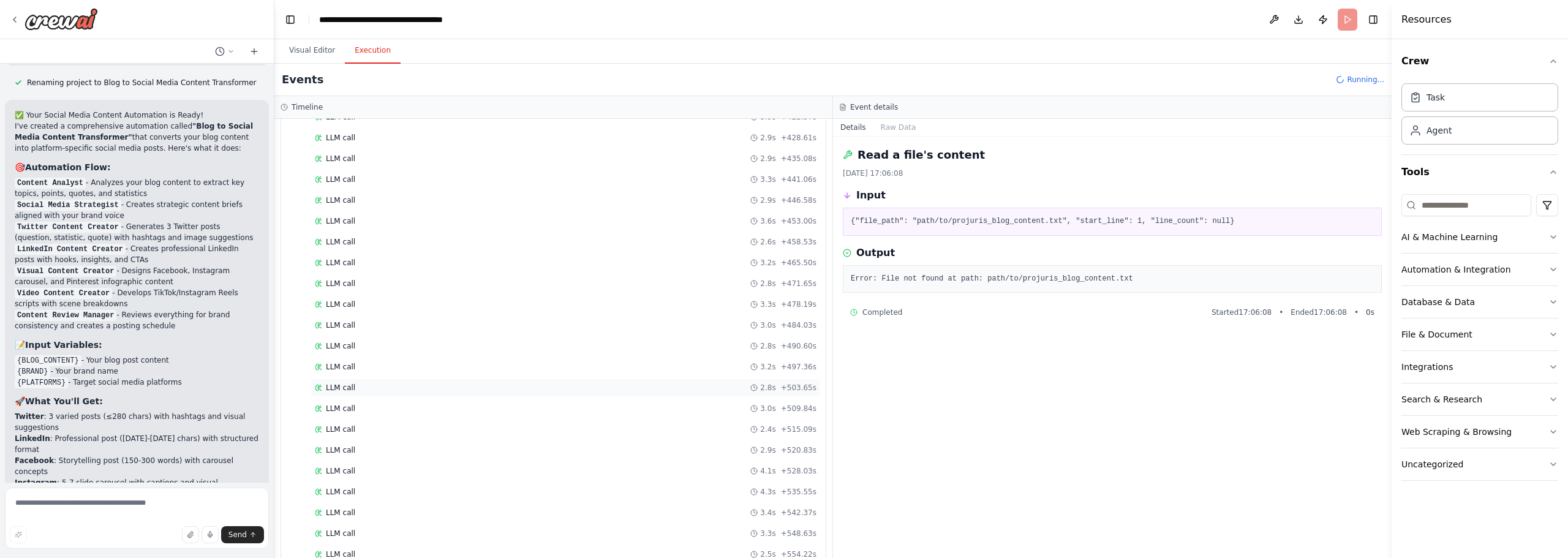
scroll to position [1871, 0]
click at [383, 523] on div "LLM call 3.1s + 560.51s" at bounding box center [565, 530] width 510 height 18
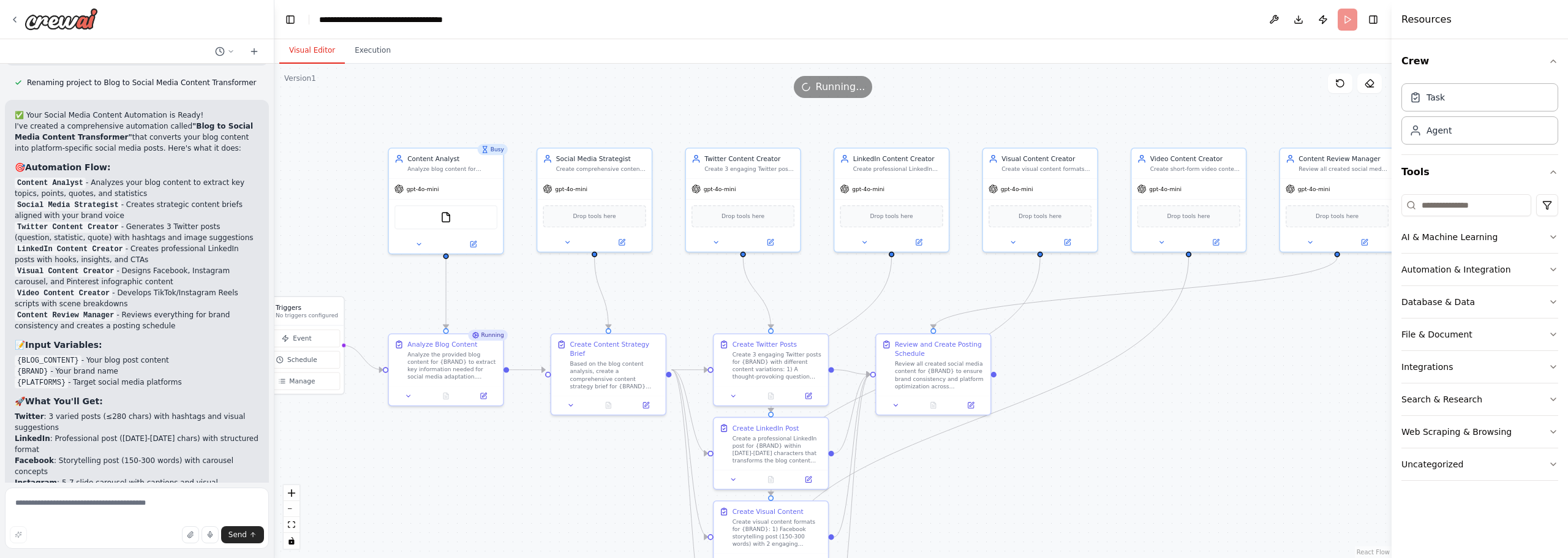
click at [319, 52] on button "Visual Editor" at bounding box center [312, 51] width 65 height 25
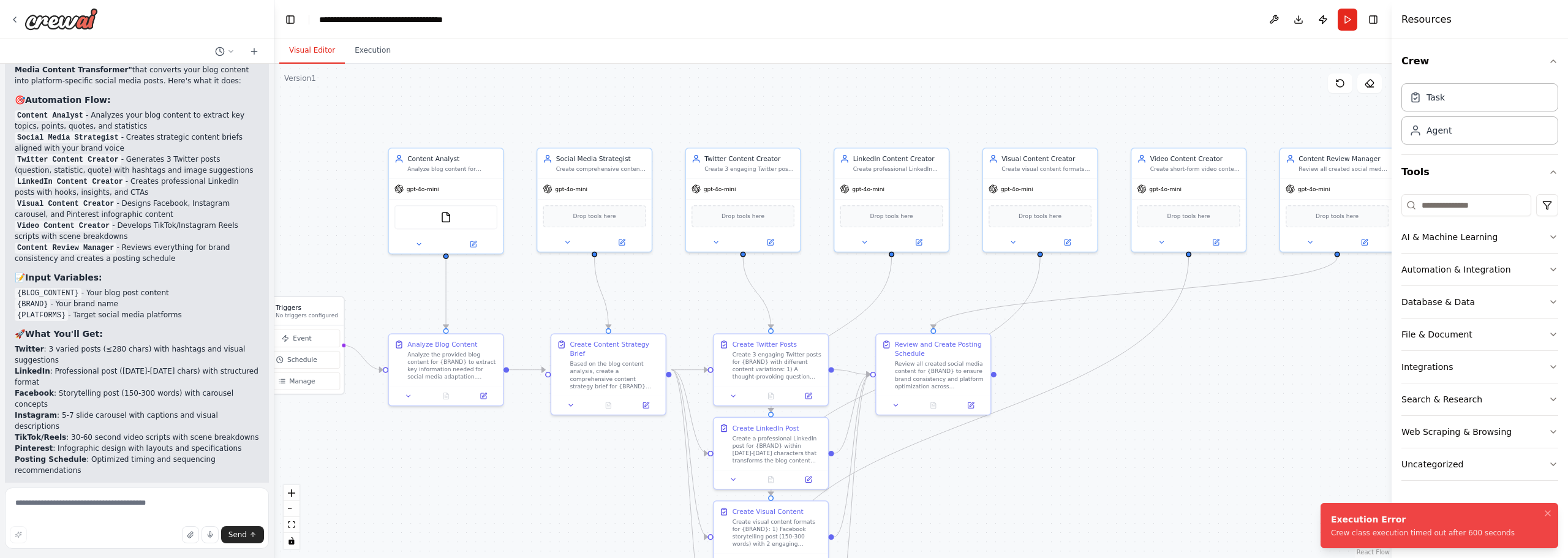
scroll to position [1339, 0]
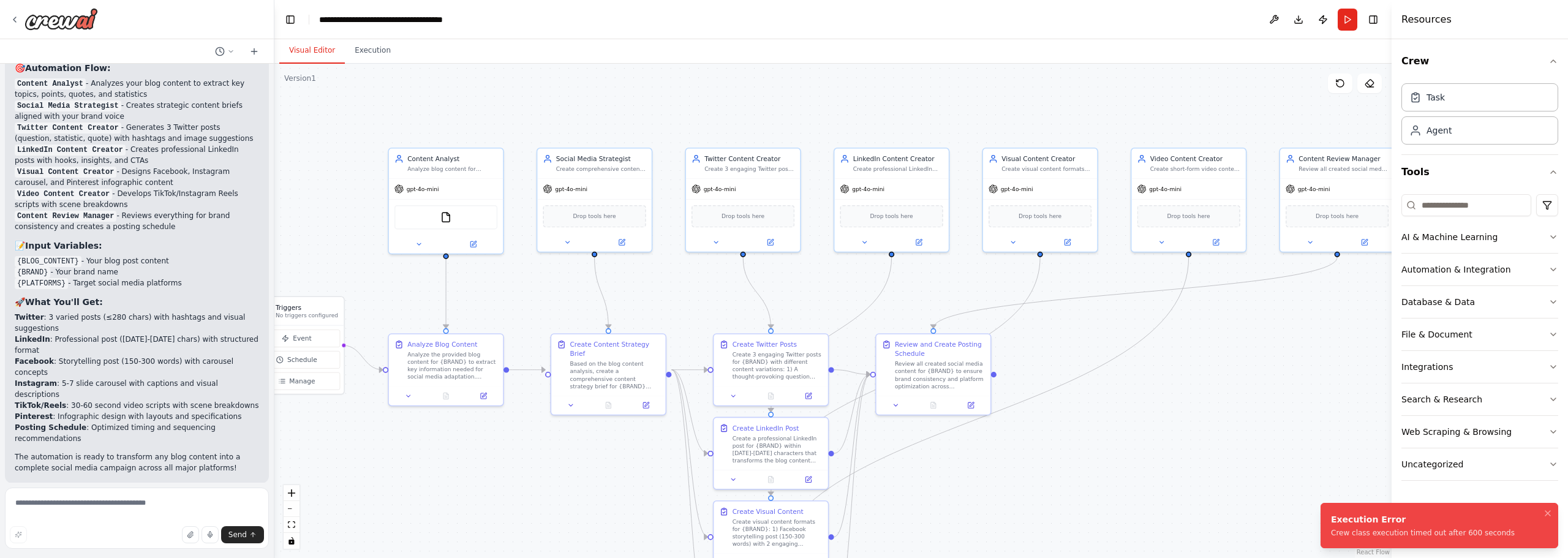
click at [147, 557] on span "Help fix error" at bounding box center [142, 563] width 48 height 10
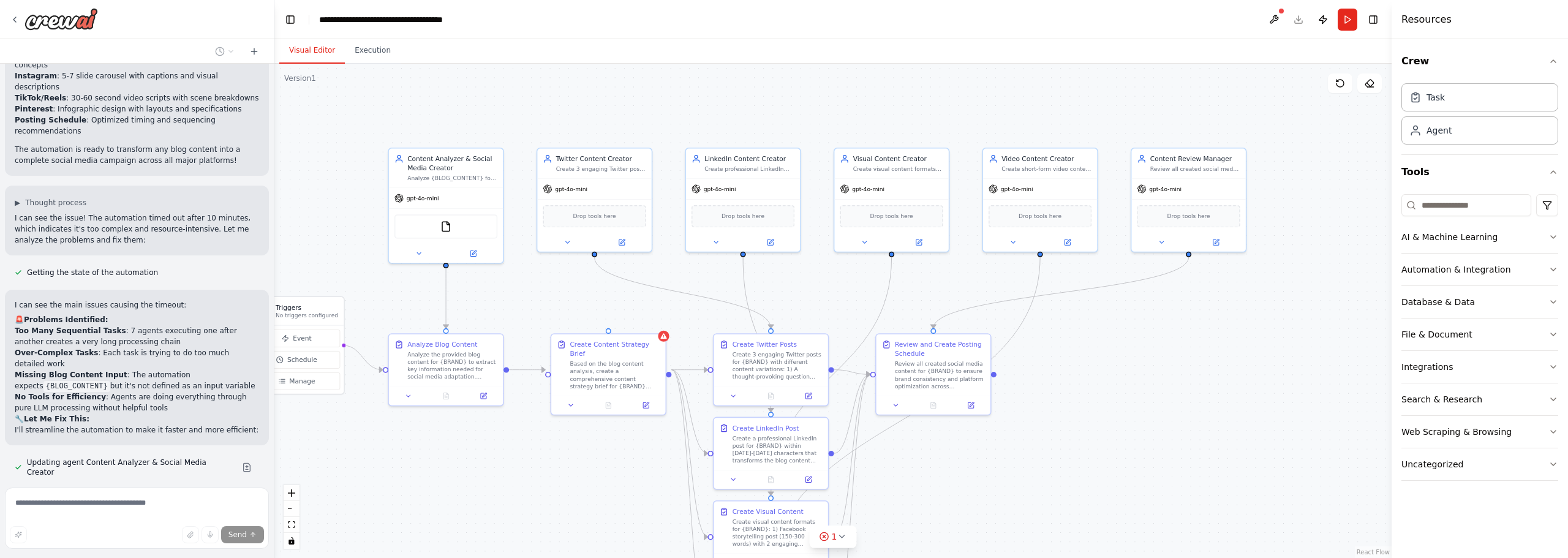
scroll to position [1671, 0]
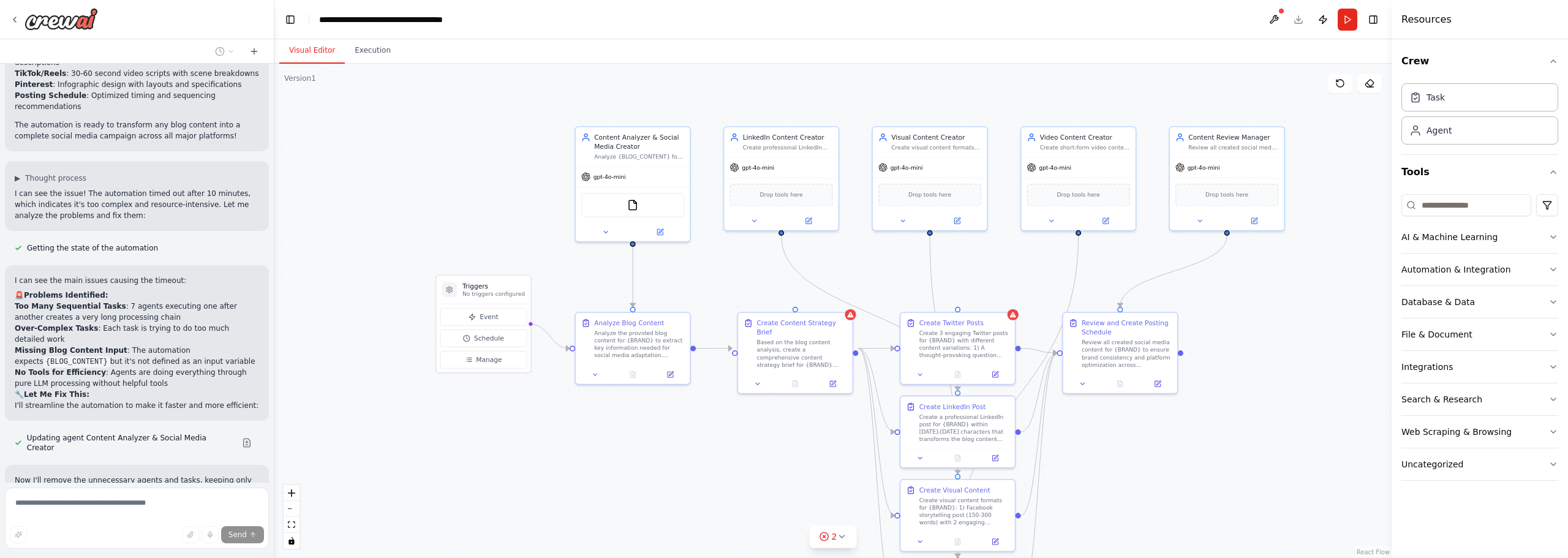
drag, startPoint x: 371, startPoint y: 449, endPoint x: 567, endPoint y: 426, distance: 197.3
click at [567, 426] on div ".deletable-edge-delete-btn { width: 20px; height: 20px; border: 0px solid #ffff…" at bounding box center [832, 310] width 1117 height 494
click at [505, 356] on span "Manage" at bounding box center [498, 357] width 25 height 9
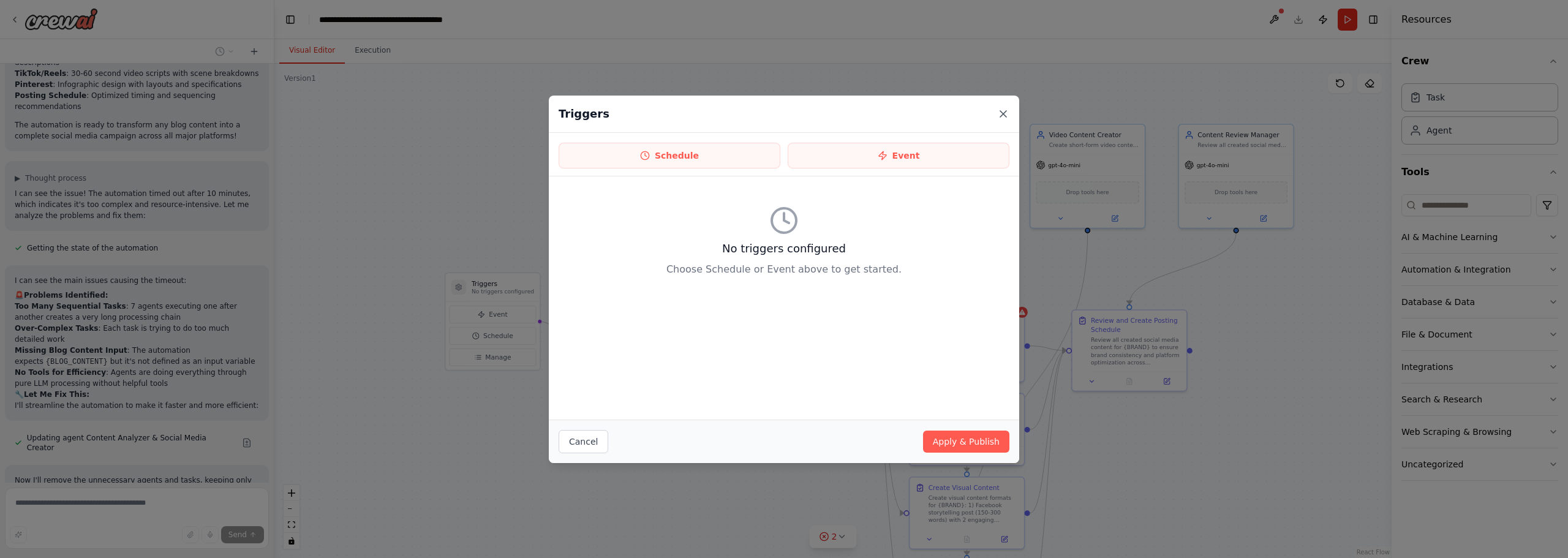
scroll to position [1696, 0]
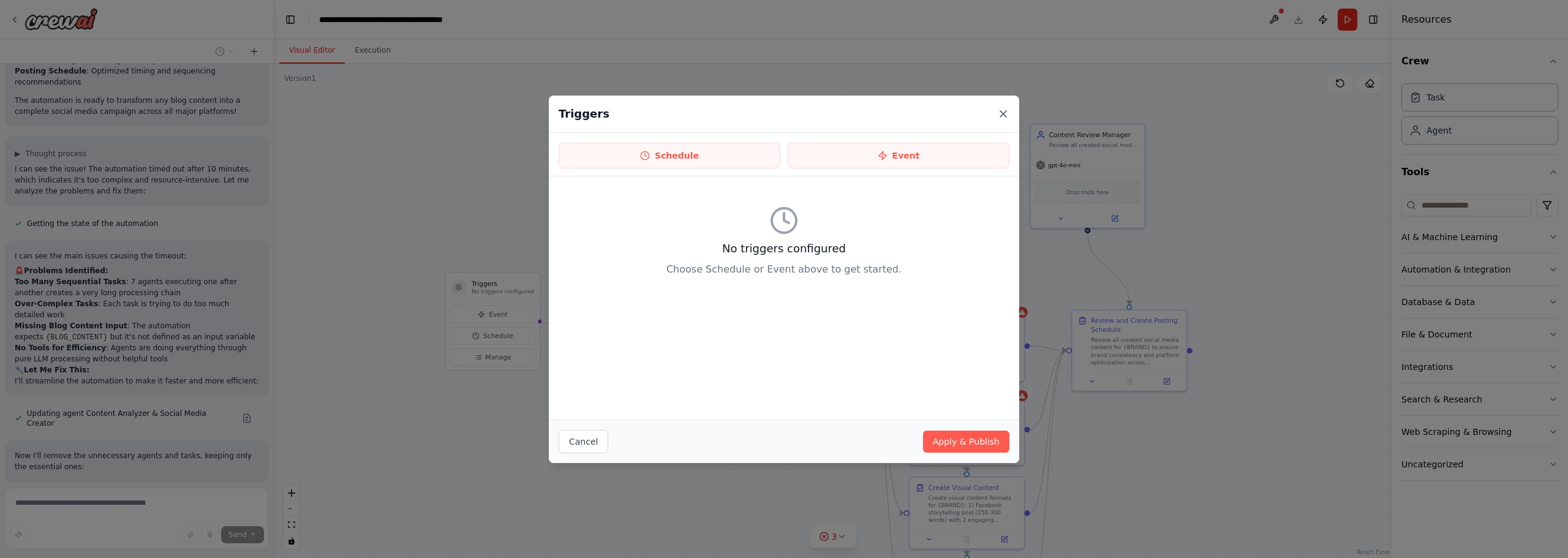
click at [1004, 114] on icon at bounding box center [1004, 114] width 13 height 13
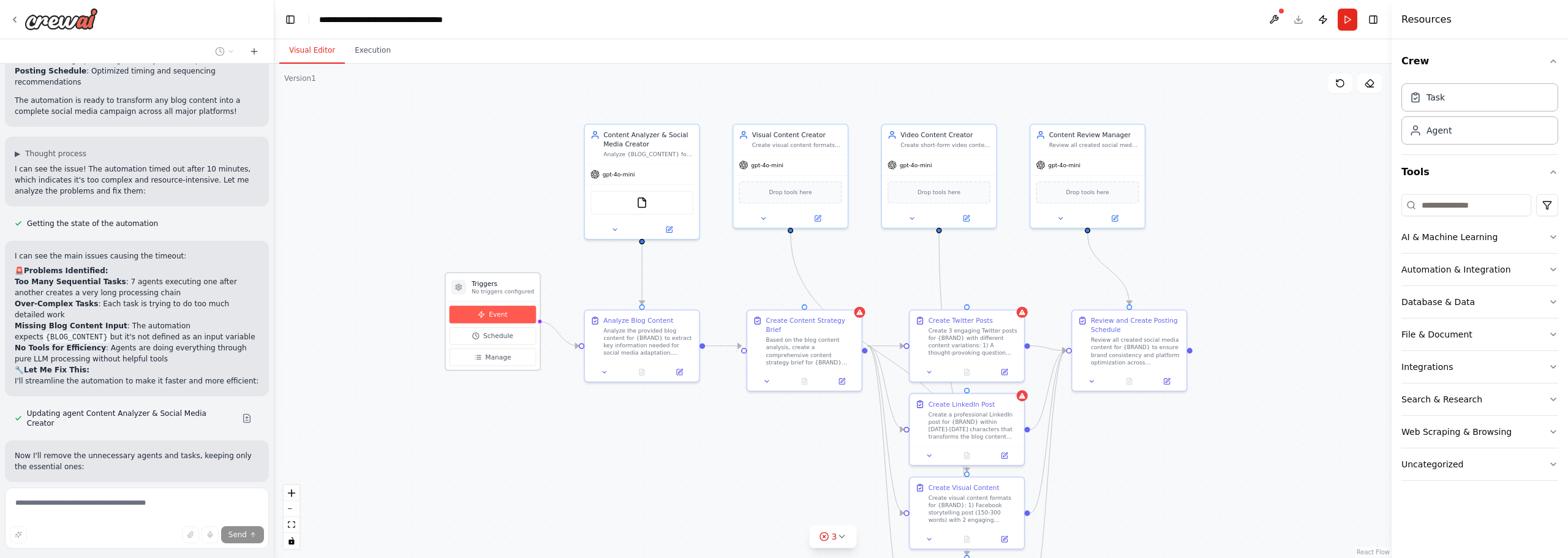
click at [500, 313] on span "Event" at bounding box center [498, 315] width 18 height 9
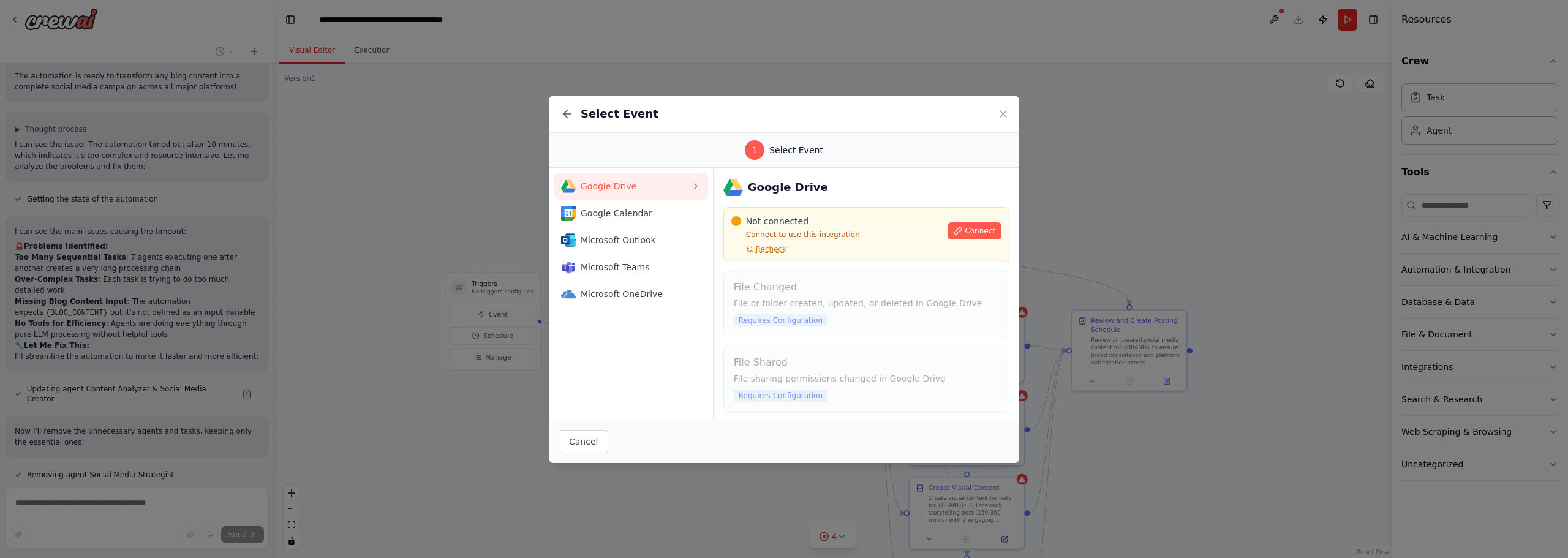
scroll to position [1745, 0]
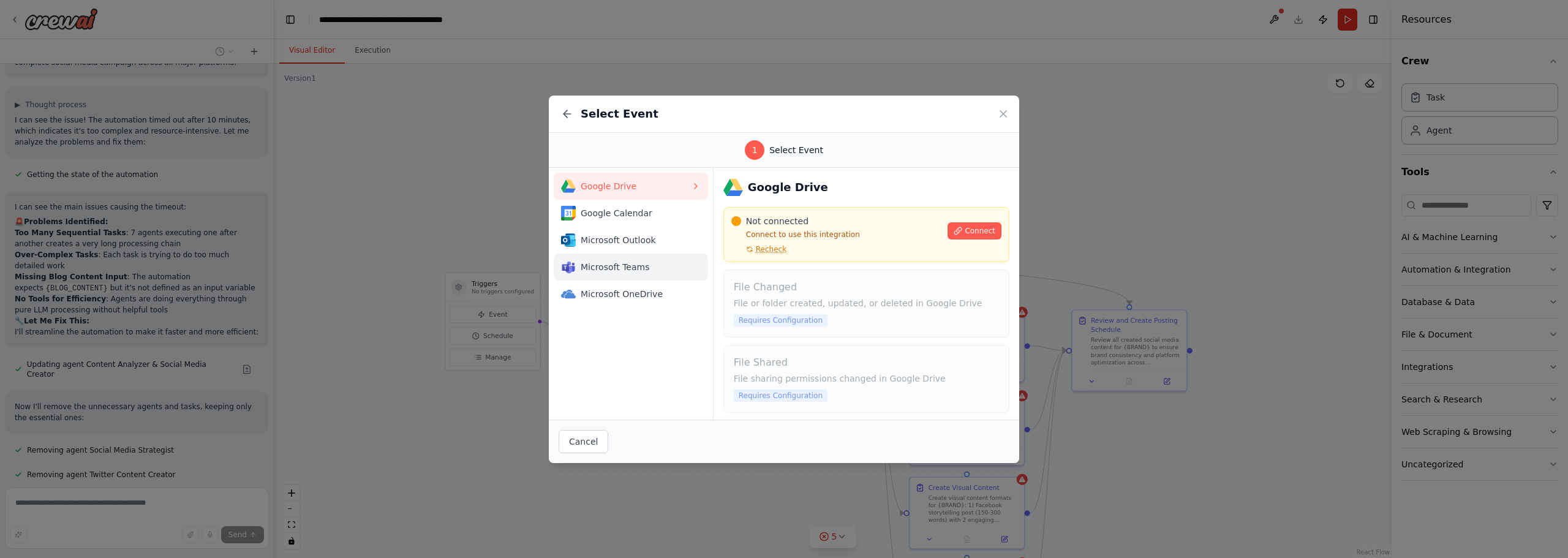
click at [651, 267] on span "Microsoft Teams" at bounding box center [636, 268] width 111 height 13
click at [976, 229] on span "Connect" at bounding box center [980, 230] width 31 height 10
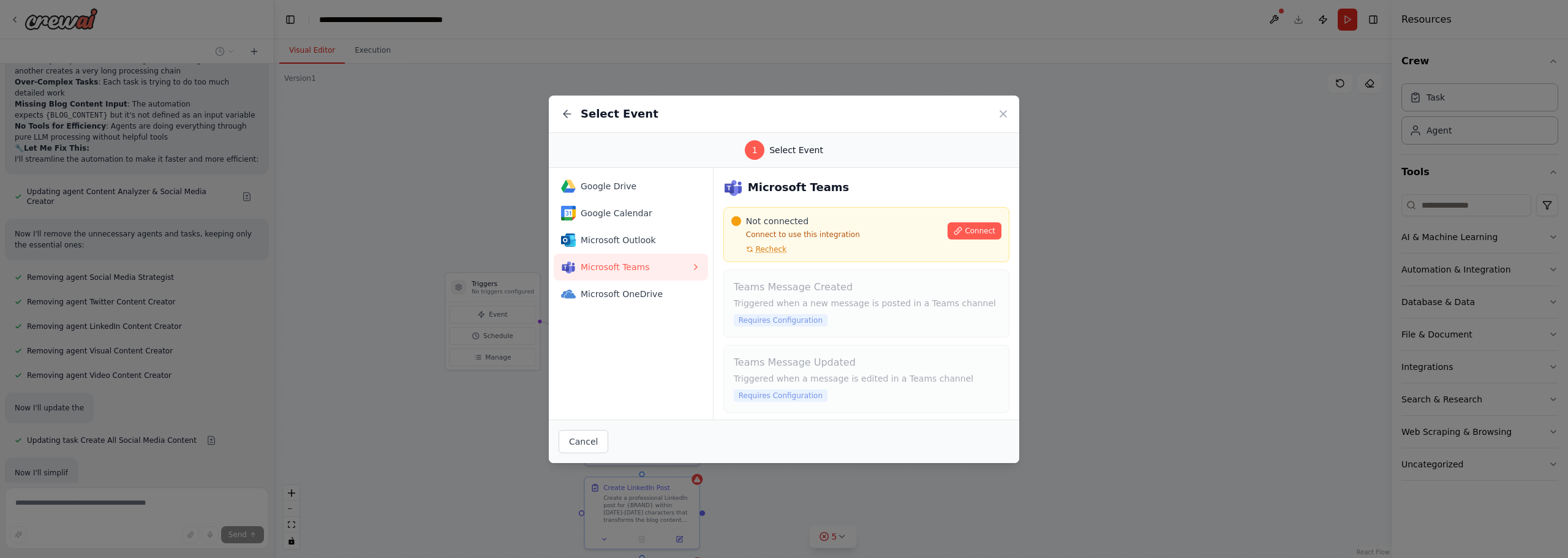
scroll to position [1964, 0]
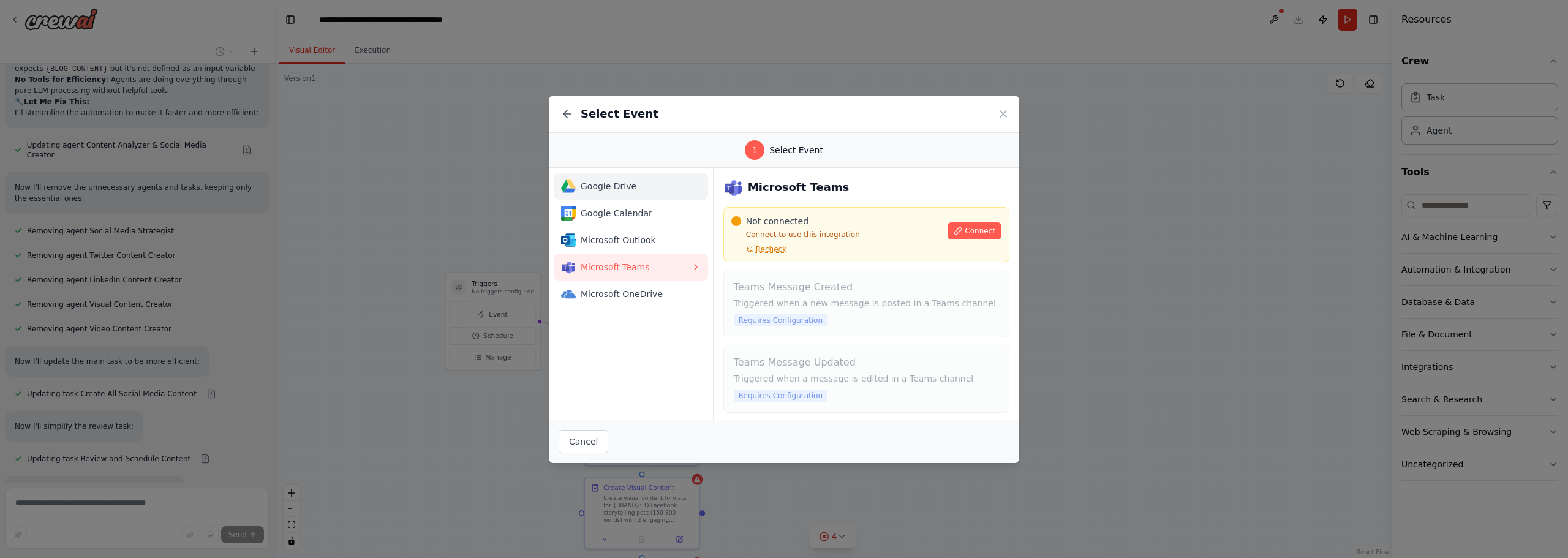
click at [603, 194] on button "Google Drive" at bounding box center [631, 186] width 154 height 27
click at [968, 230] on span "Connect" at bounding box center [980, 230] width 31 height 10
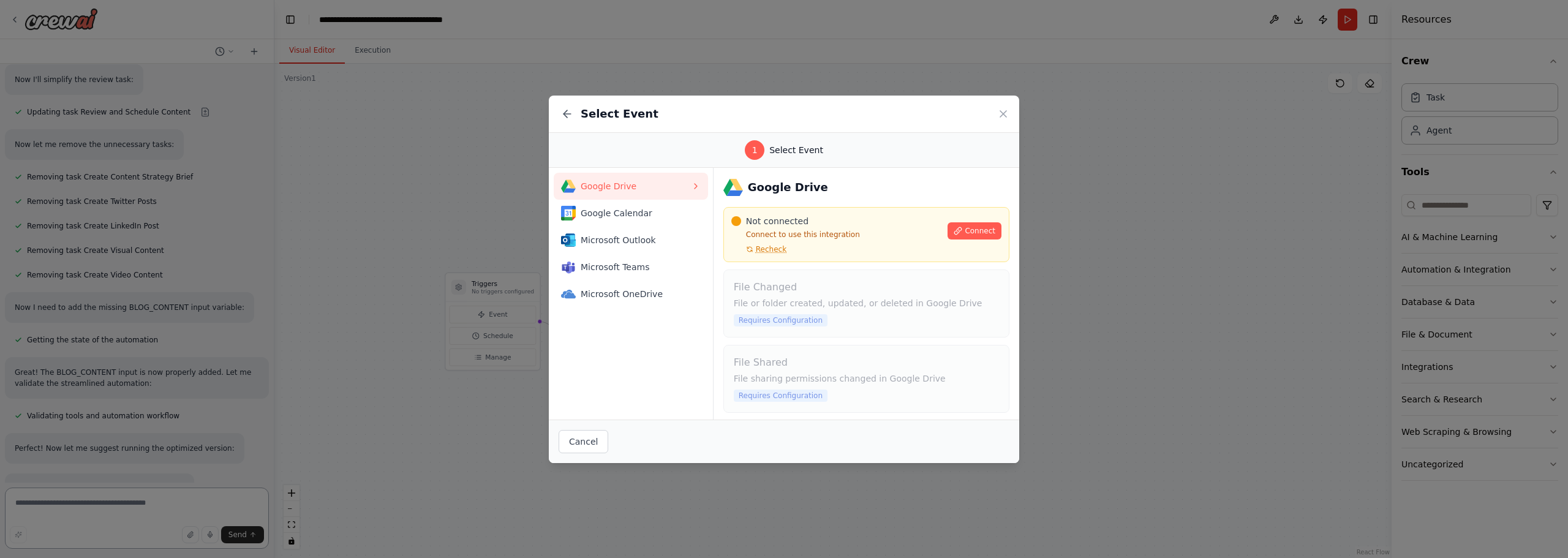
scroll to position [2345, 0]
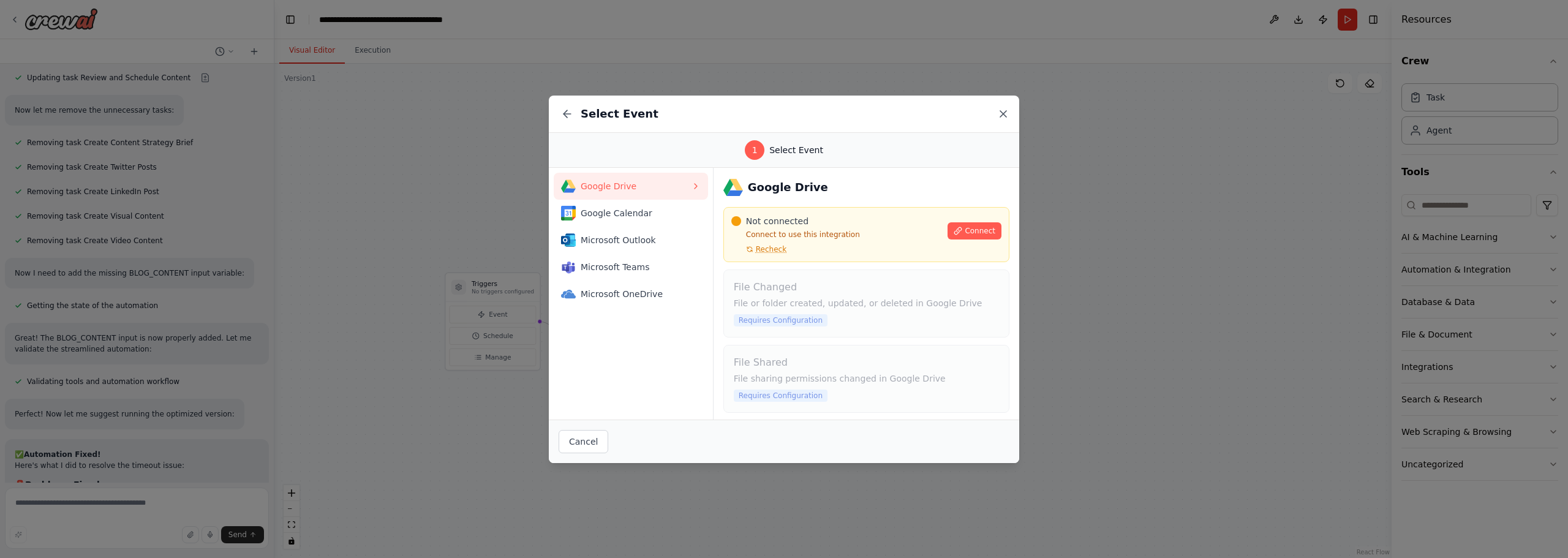
click at [1005, 115] on icon at bounding box center [1003, 113] width 6 height 6
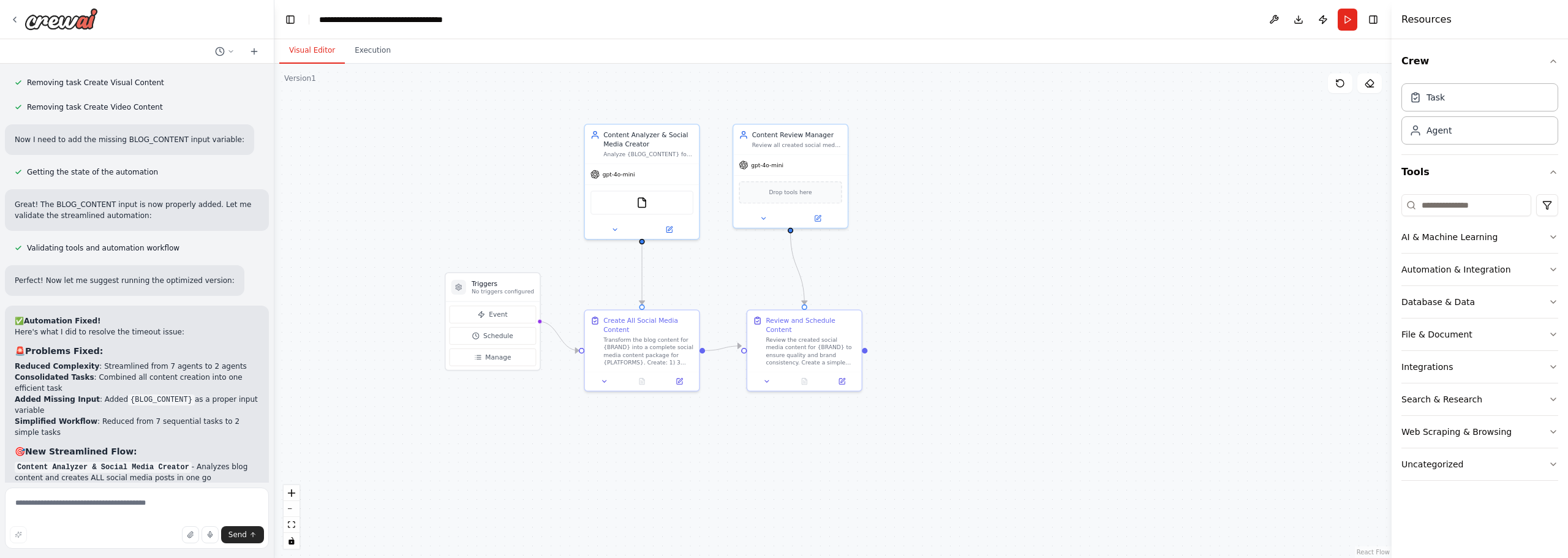
scroll to position [2531, 0]
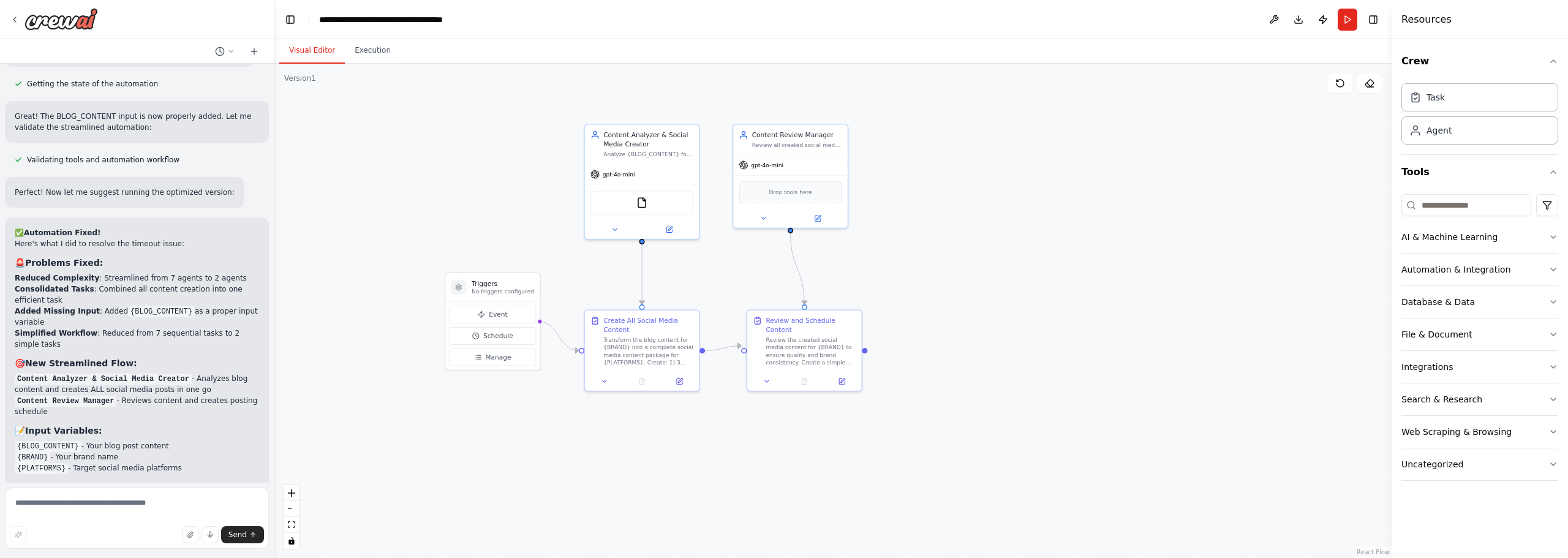
scroll to position [2570, 0]
click at [166, 527] on div "Suggestion Dismiss I have some suggestions to help you move forward with your a…" at bounding box center [136, 562] width 244 height 70
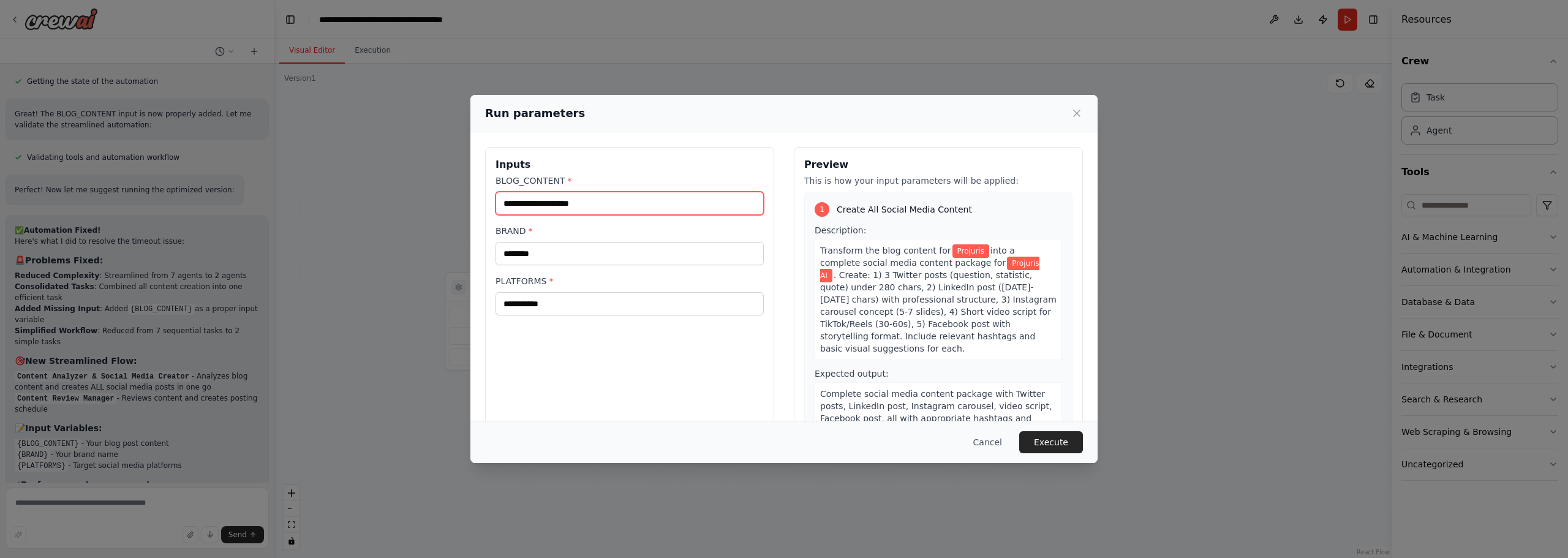
click at [596, 203] on input "BLOG_CONTENT *" at bounding box center [630, 203] width 269 height 24
drag, startPoint x: 596, startPoint y: 203, endPoint x: 535, endPoint y: 206, distance: 61.1
click at [535, 206] on input "**********" at bounding box center [630, 203] width 269 height 24
type input "**********"
click at [1054, 445] on button "Execute" at bounding box center [1051, 442] width 64 height 22
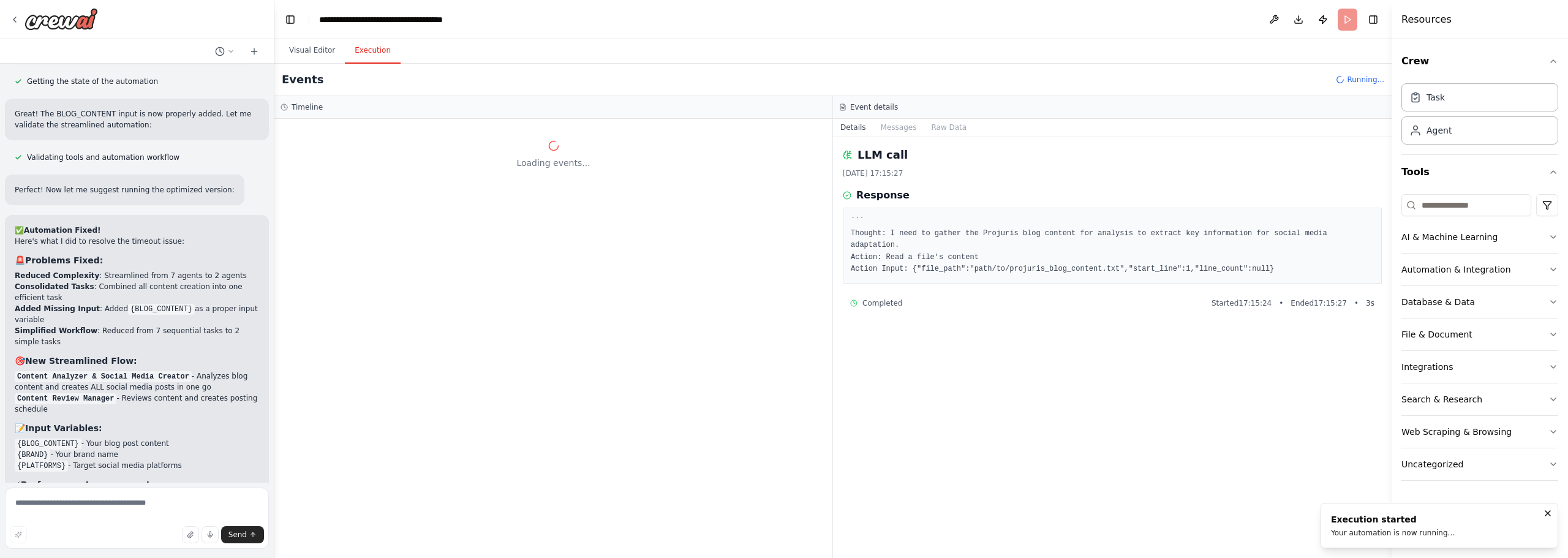
scroll to position [0, 0]
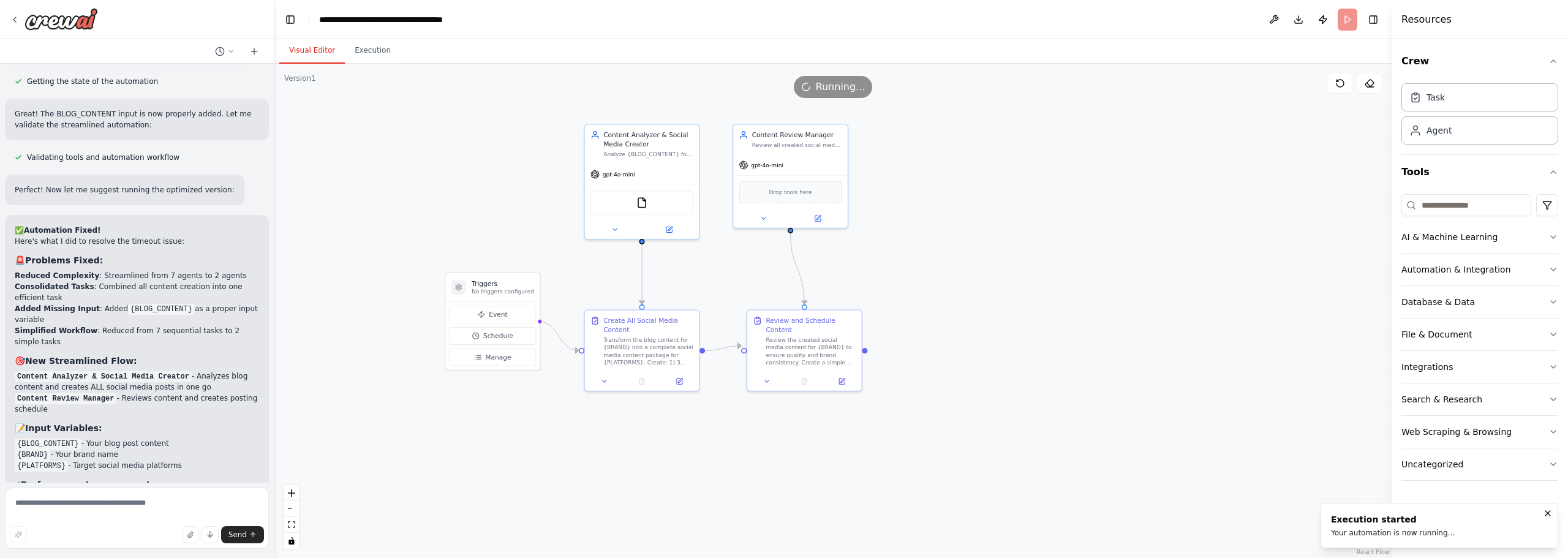
click at [324, 48] on button "Visual Editor" at bounding box center [312, 51] width 65 height 25
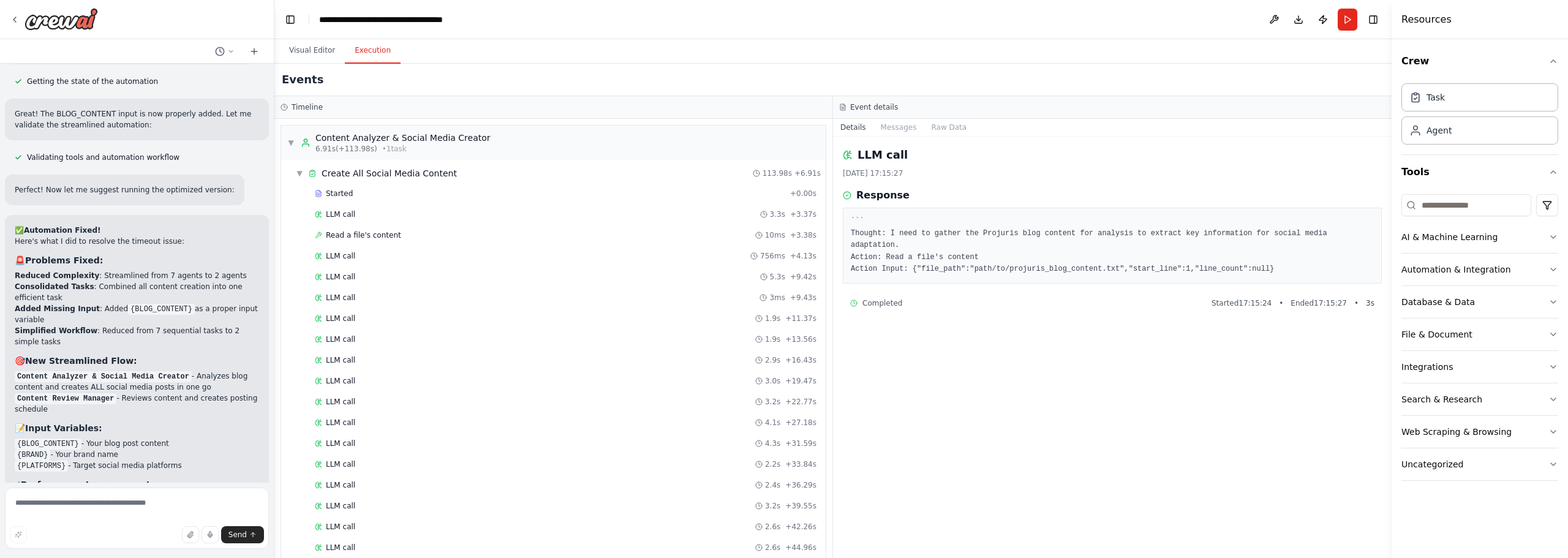
click at [372, 52] on button "Execution" at bounding box center [372, 51] width 55 height 25
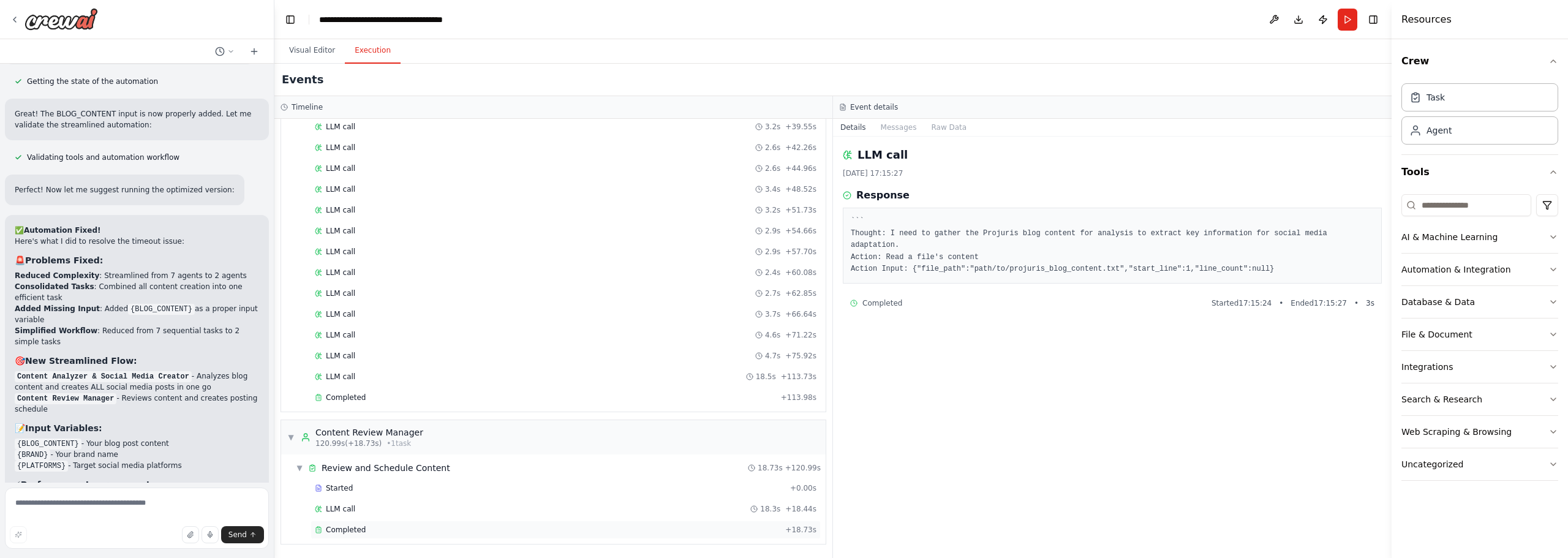
click at [362, 532] on div "Completed" at bounding box center [547, 530] width 466 height 10
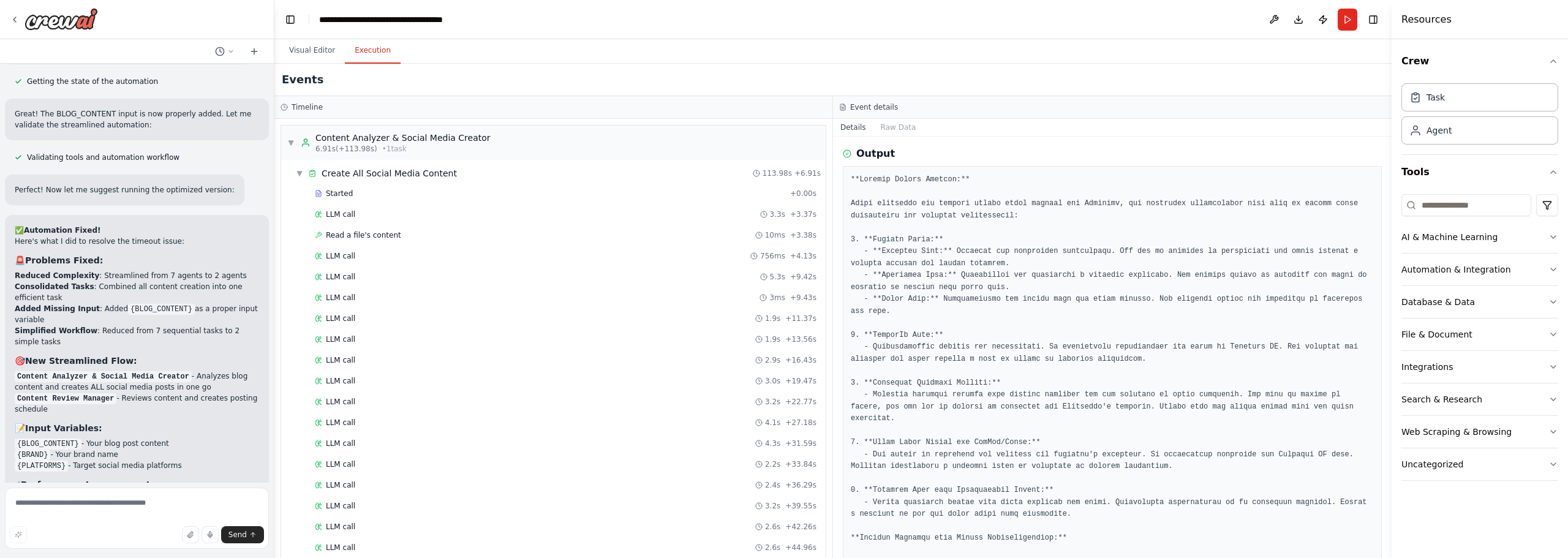
scroll to position [396, 0]
